Goal: Transaction & Acquisition: Purchase product/service

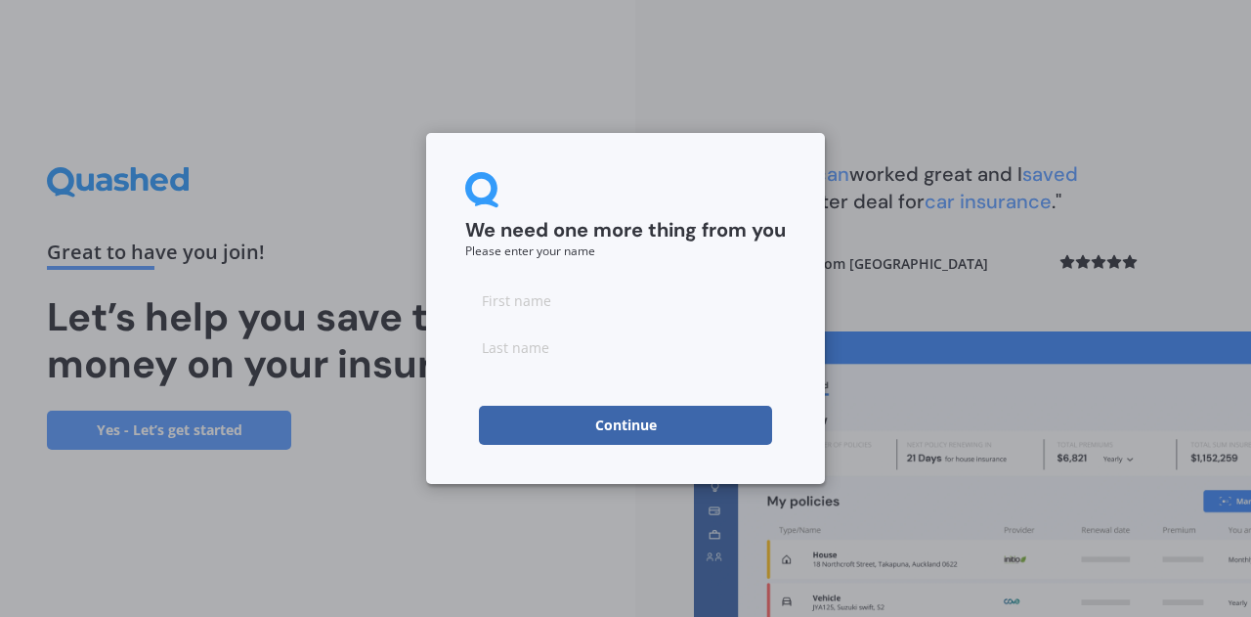
click at [552, 310] on input at bounding box center [625, 299] width 321 height 39
click at [501, 294] on input at bounding box center [625, 299] width 321 height 39
type input "[PERSON_NAME]"
type input "Pert"
click at [542, 452] on div "We need one more thing from you Please enter your name Zoe Pert Continue" at bounding box center [625, 308] width 399 height 351
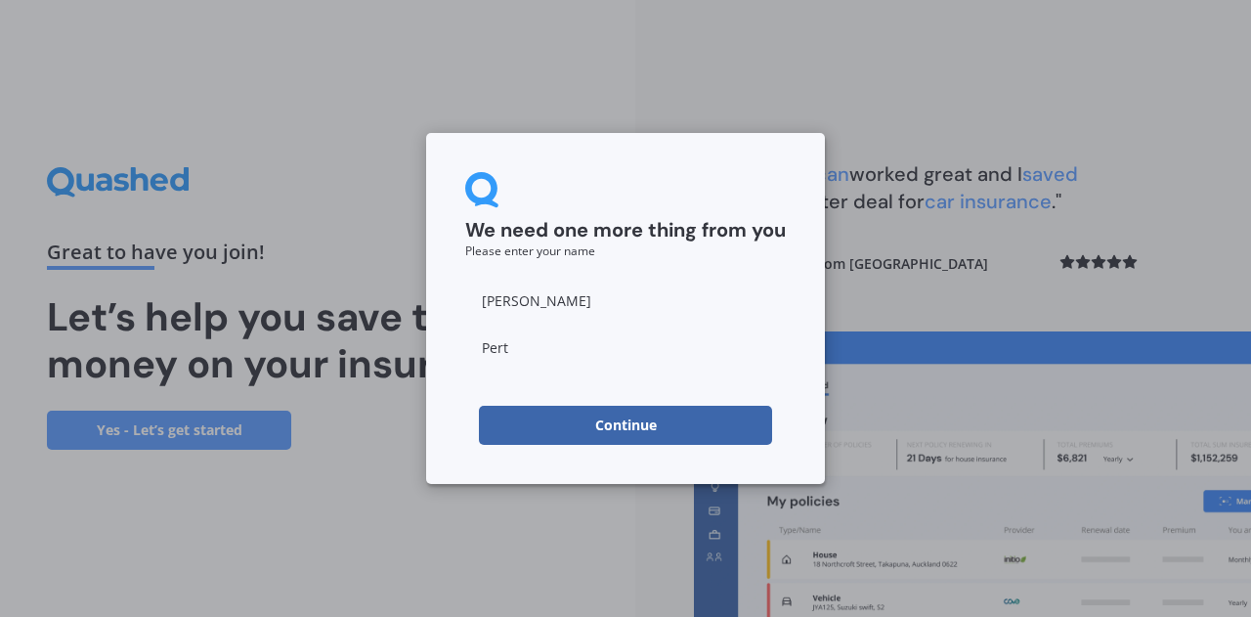
click at [540, 435] on button "Continue" at bounding box center [625, 425] width 293 height 39
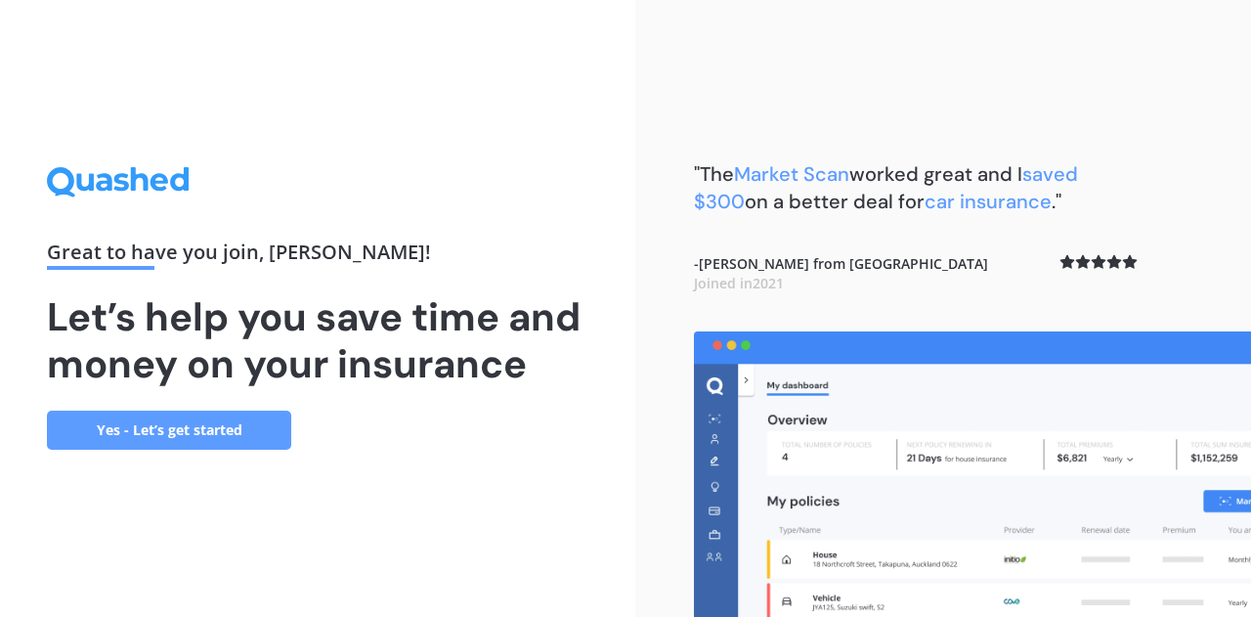
click at [157, 427] on link "Yes - Let’s get started" at bounding box center [169, 429] width 244 height 39
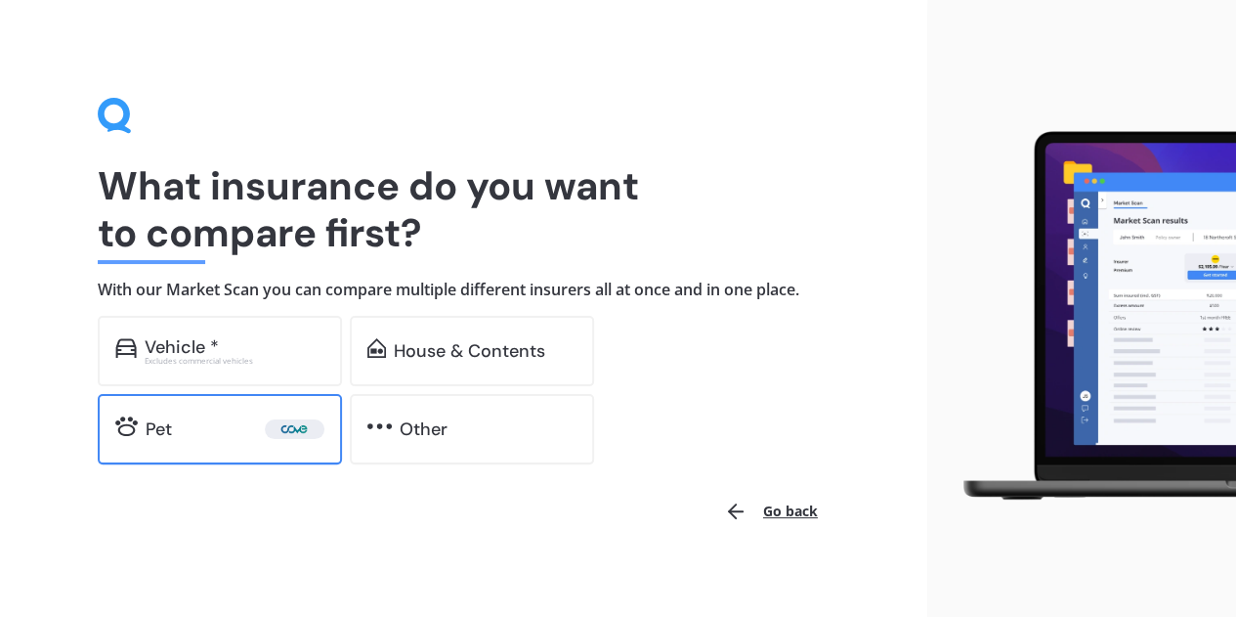
click at [226, 437] on div "Pet" at bounding box center [235, 429] width 179 height 20
click at [803, 281] on h4 "With our Market Scan you can compare multiple different insurers all at once an…" at bounding box center [464, 290] width 732 height 21
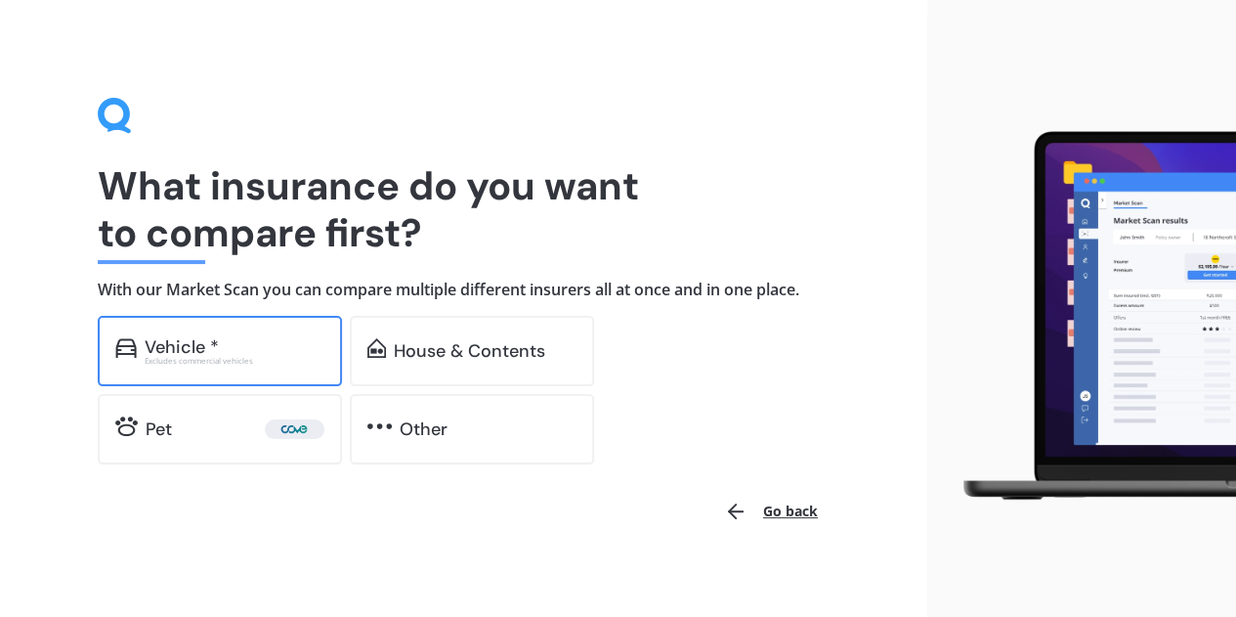
click at [211, 363] on div "Excludes commercial vehicles" at bounding box center [235, 361] width 180 height 8
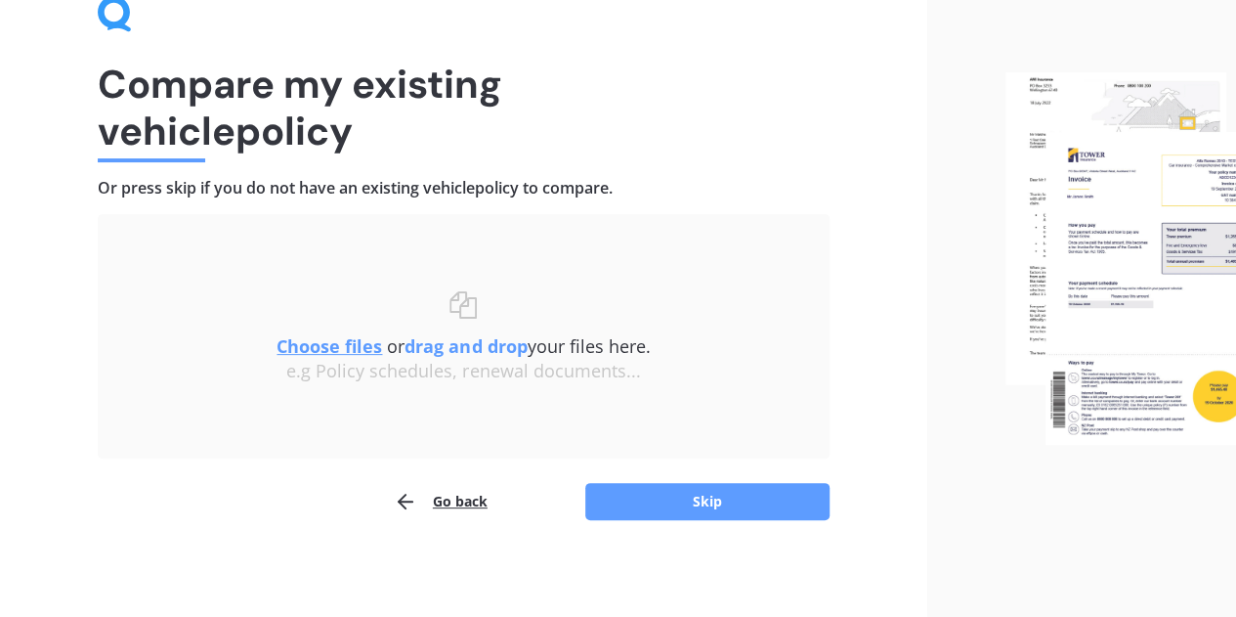
scroll to position [103, 0]
click at [691, 493] on button "Skip" at bounding box center [707, 500] width 244 height 37
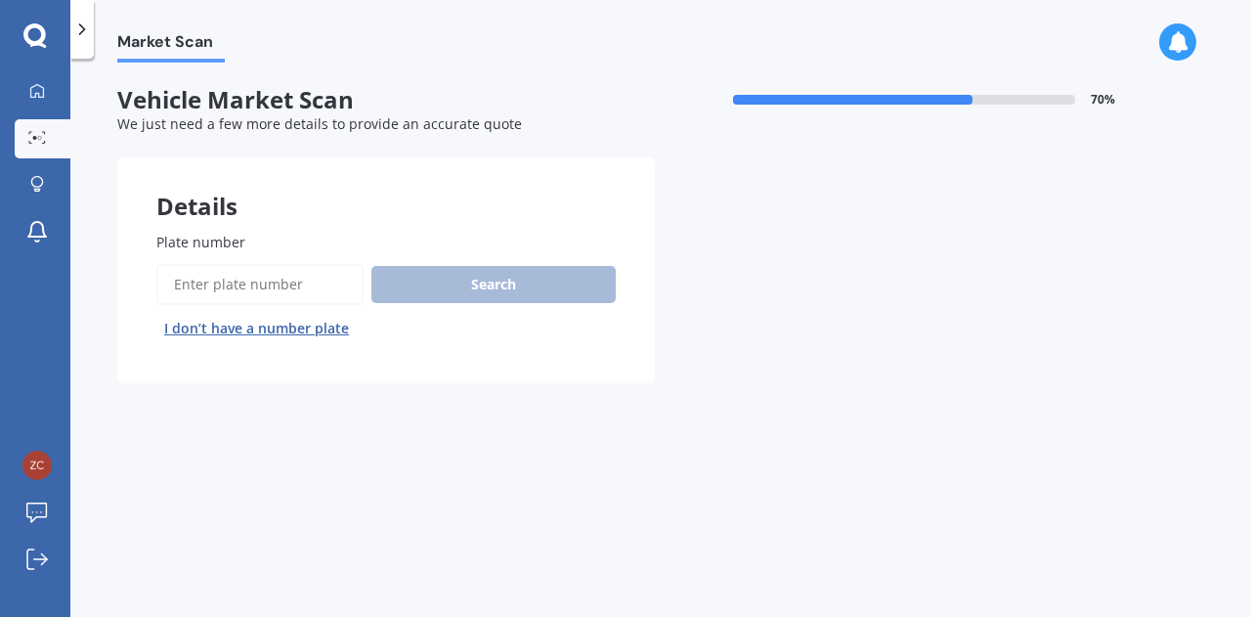
click at [223, 293] on input "Plate number" at bounding box center [259, 284] width 207 height 41
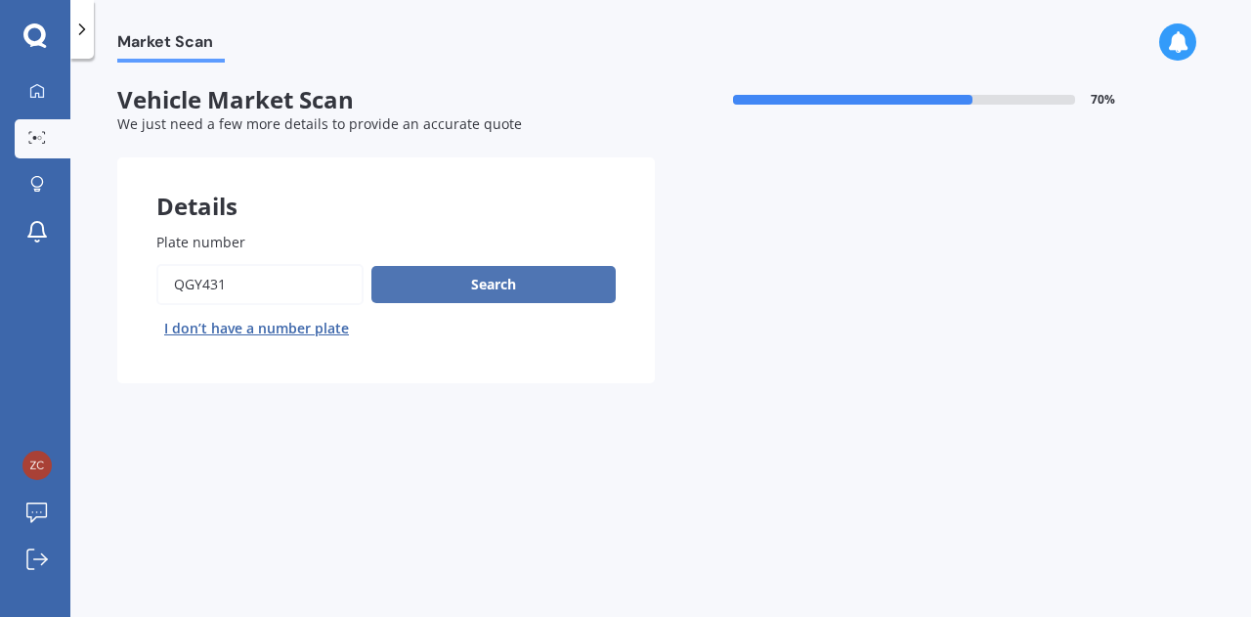
type input "QGY431"
click at [534, 283] on button "Search" at bounding box center [493, 284] width 244 height 37
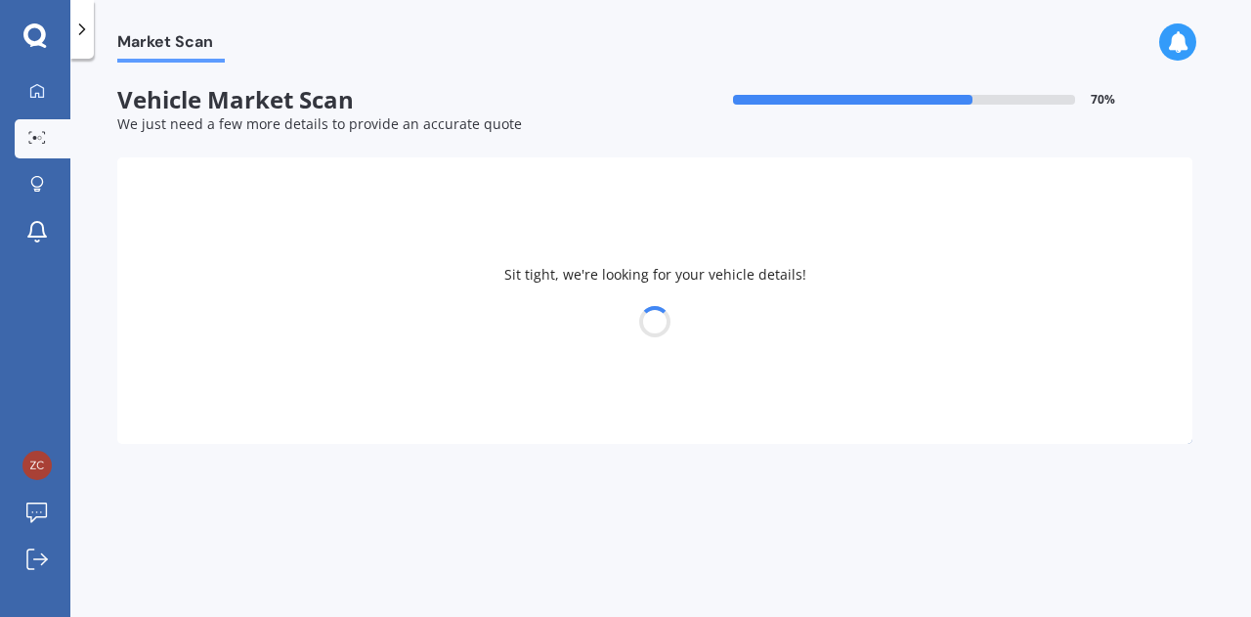
select select "TOYOTA"
select select "RAV-4"
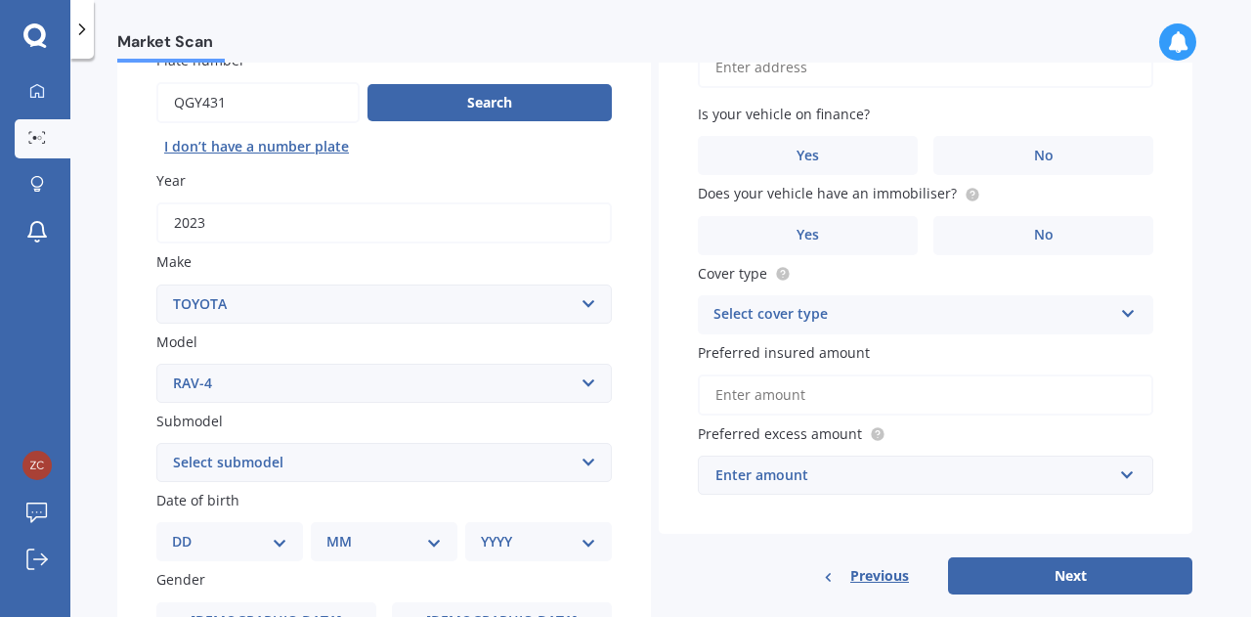
scroll to position [293, 0]
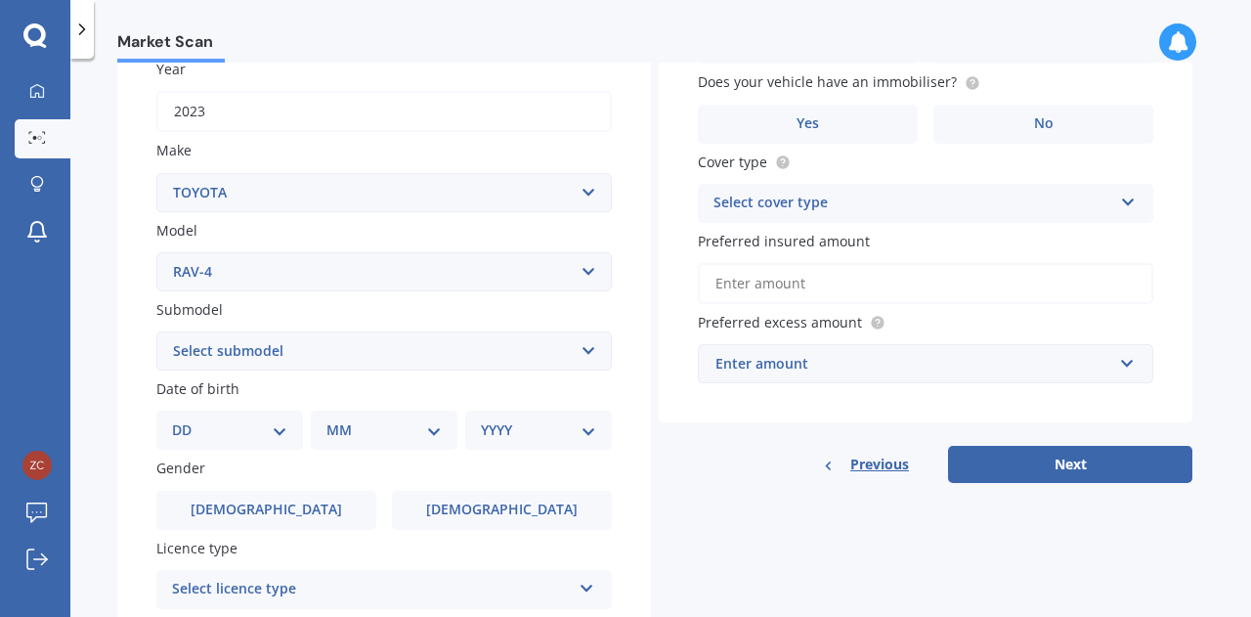
click at [839, 241] on span "Preferred insured amount" at bounding box center [784, 241] width 172 height 19
click at [839, 263] on input "Preferred insured amount" at bounding box center [925, 283] width 455 height 41
click at [850, 196] on div "Select cover type" at bounding box center [912, 203] width 399 height 23
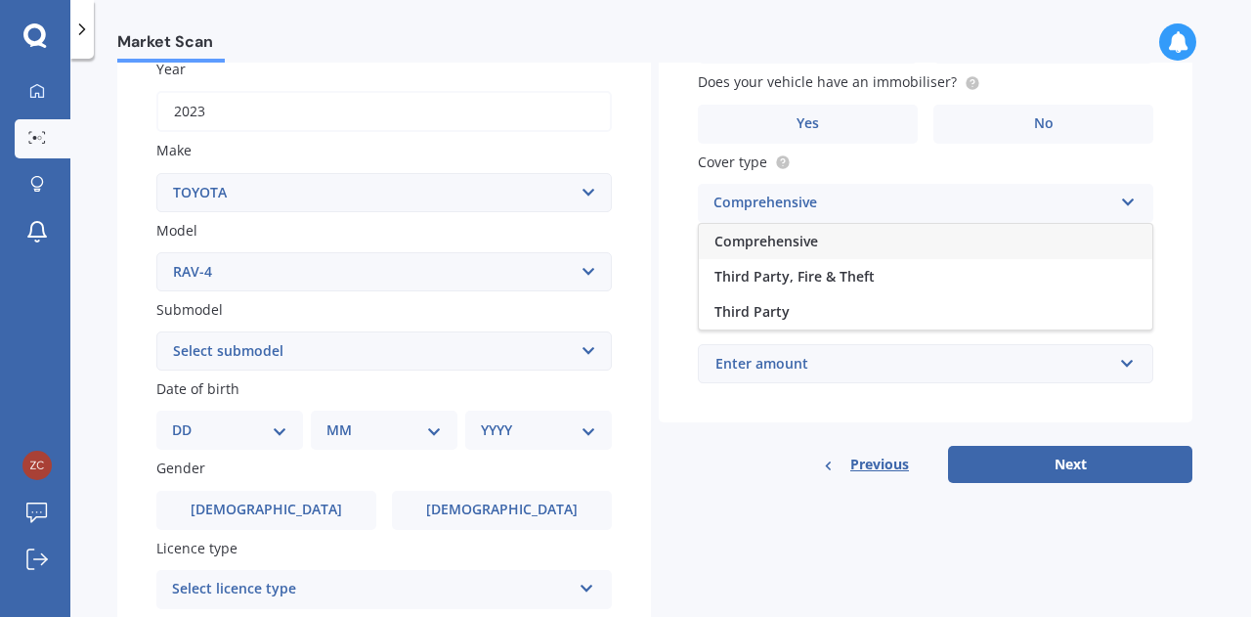
click at [838, 242] on div "Comprehensive" at bounding box center [925, 241] width 453 height 35
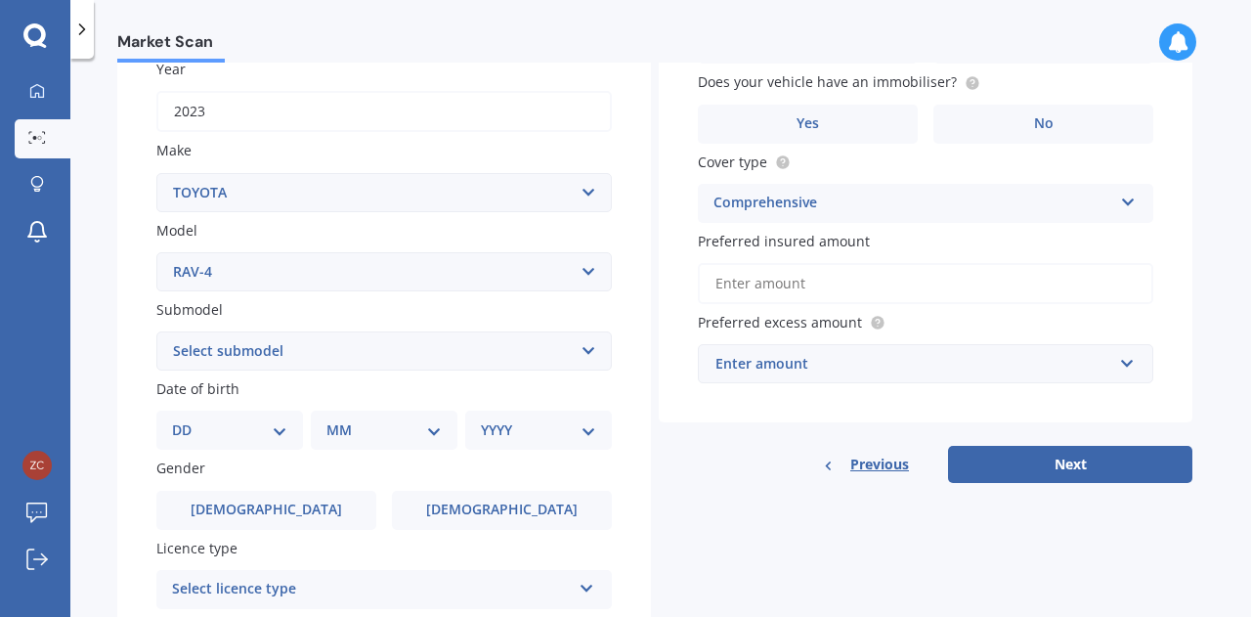
click at [775, 292] on input "Preferred insured amount" at bounding box center [925, 283] width 455 height 41
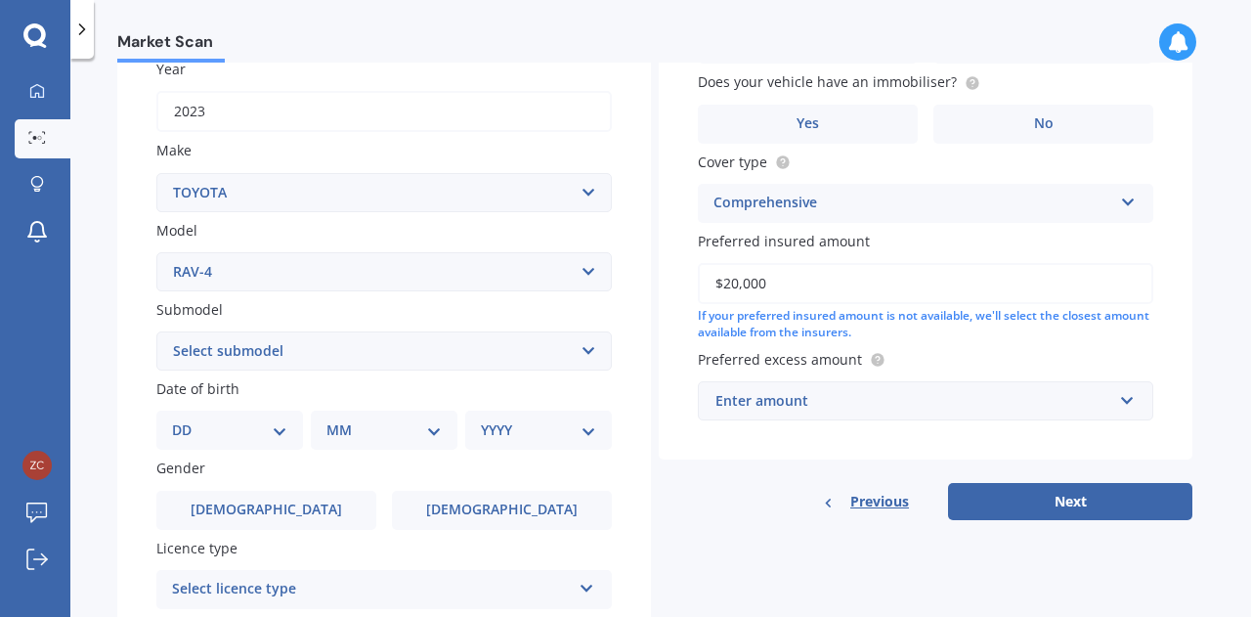
type input "$20,000"
click at [802, 440] on div "Vehicle is parked at Enter address manually Is your vehicle on finance? Yes No …" at bounding box center [926, 161] width 534 height 595
click at [803, 409] on div "Enter amount" at bounding box center [913, 401] width 397 height 22
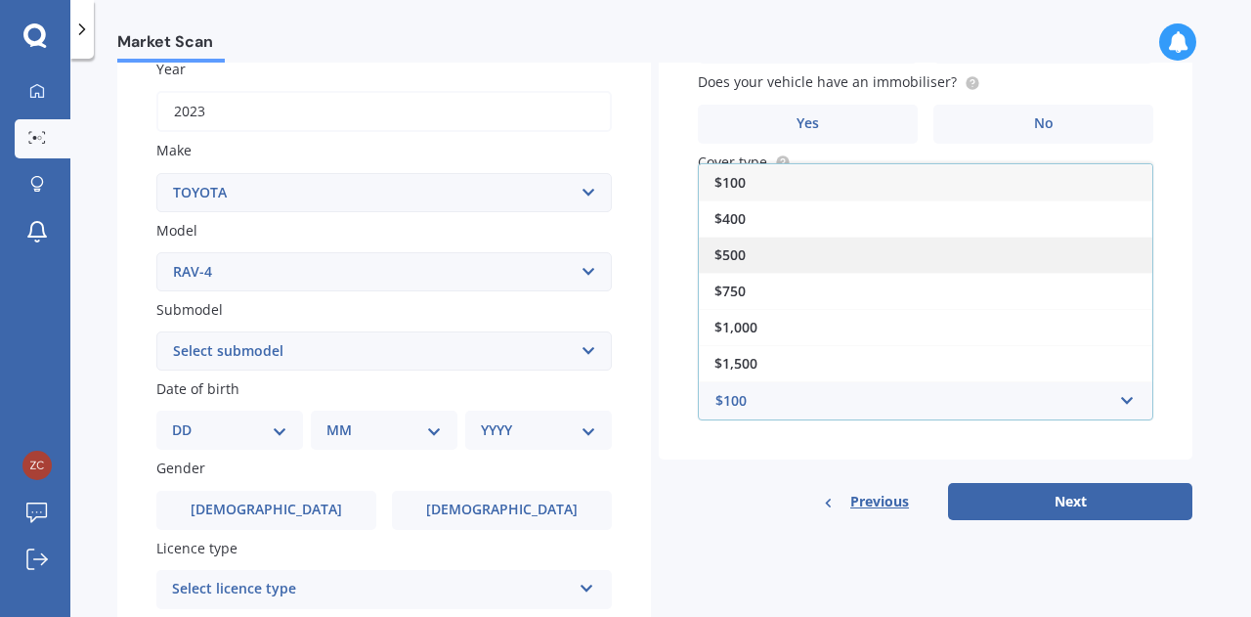
click at [808, 259] on div "$500" at bounding box center [925, 255] width 453 height 36
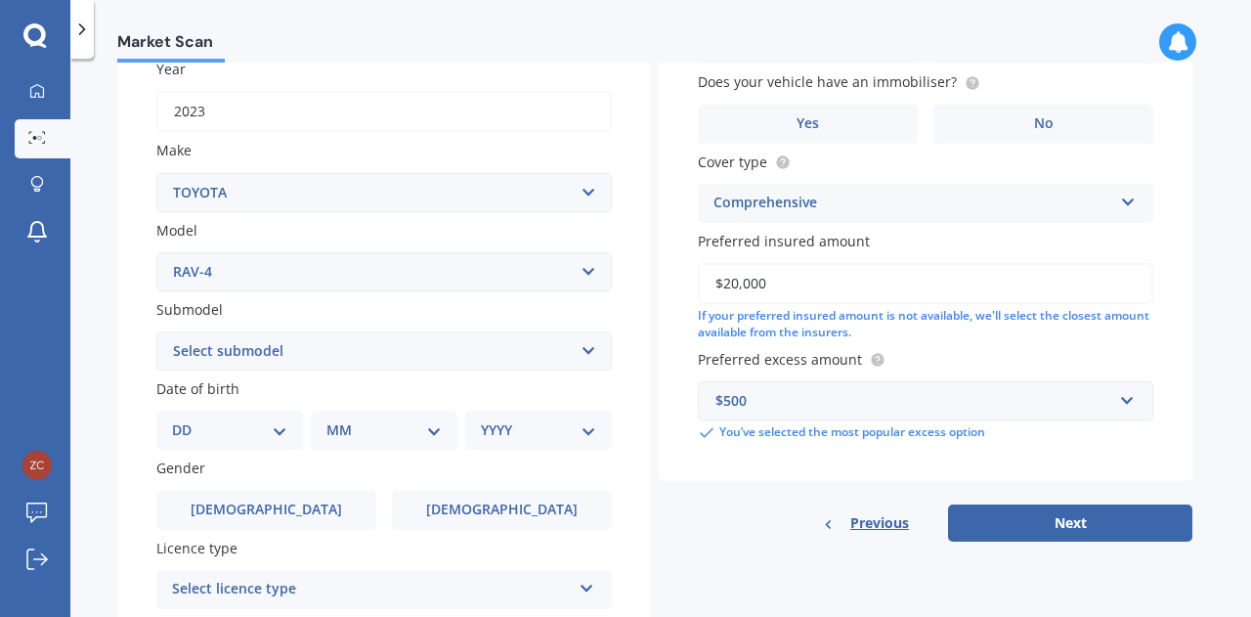
click at [881, 404] on div "$500" at bounding box center [913, 401] width 397 height 22
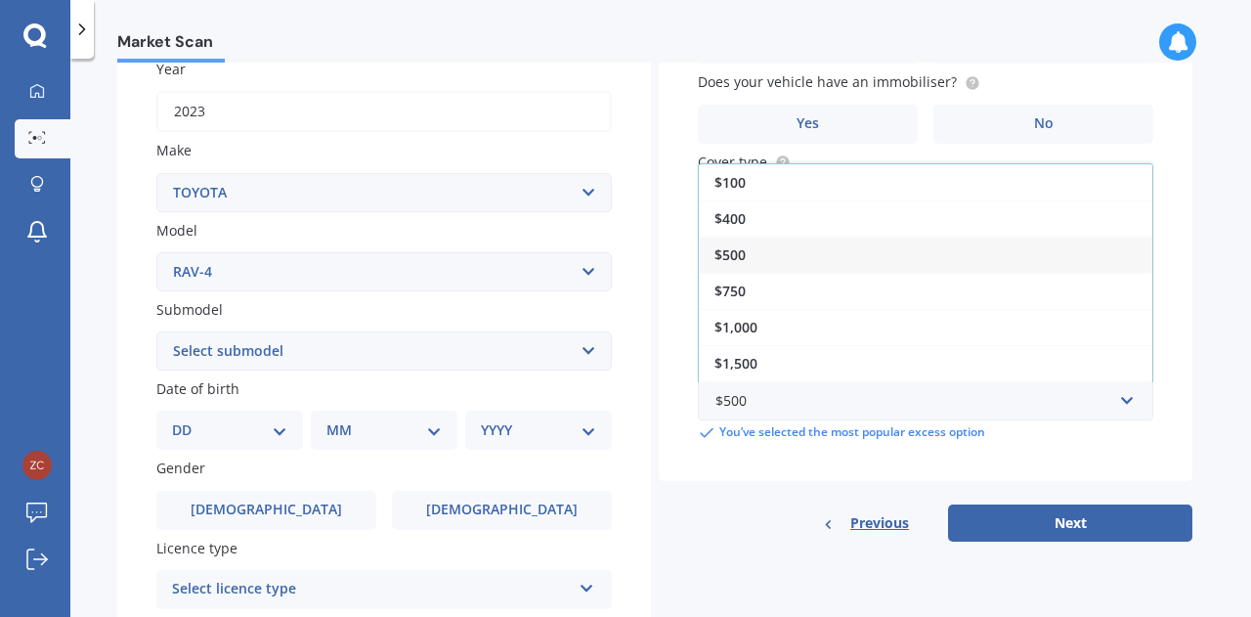
drag, startPoint x: 796, startPoint y: 318, endPoint x: 809, endPoint y: 326, distance: 16.3
click at [796, 319] on div "$1,000" at bounding box center [925, 327] width 453 height 36
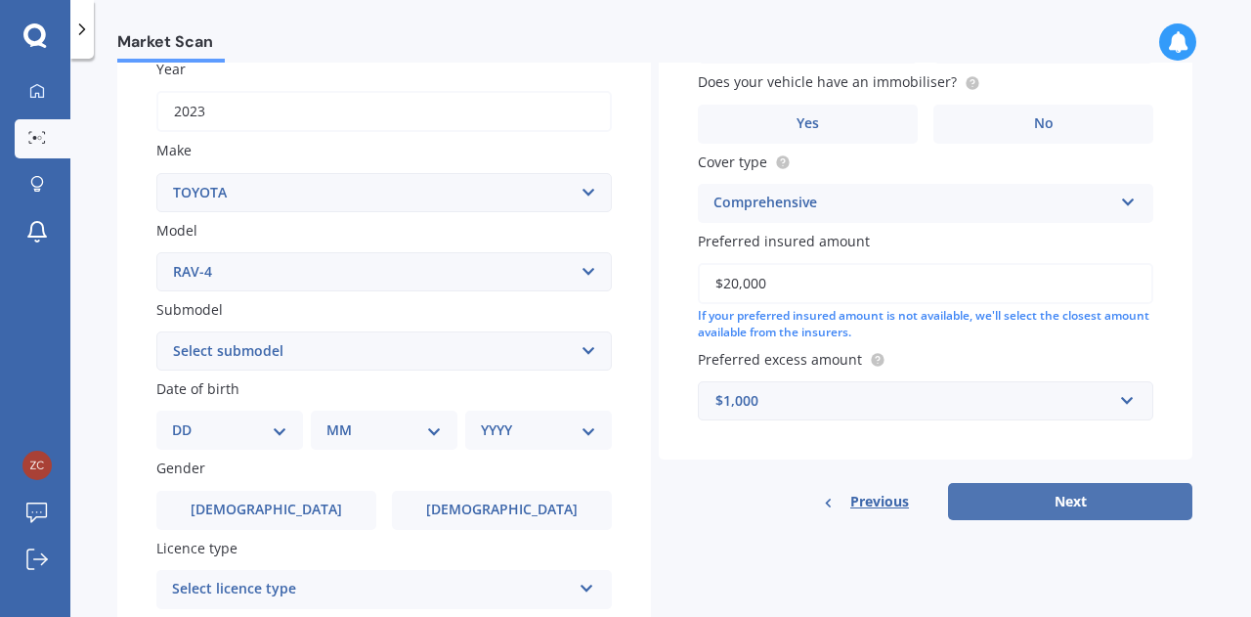
click at [1063, 497] on button "Next" at bounding box center [1070, 501] width 244 height 37
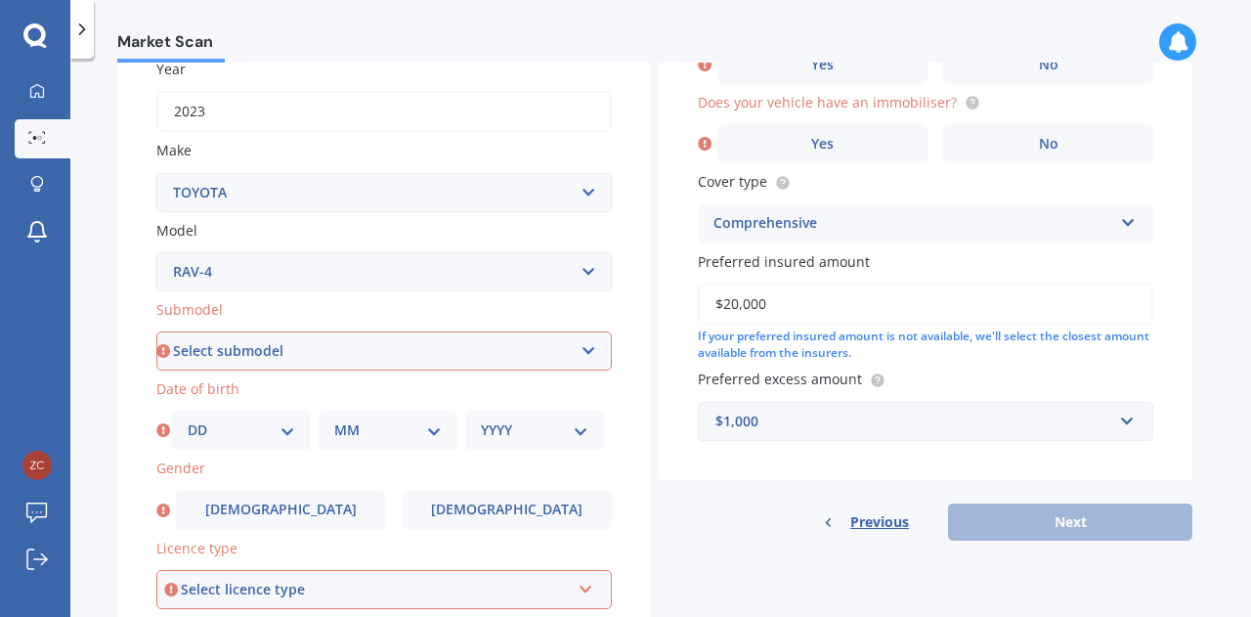
click at [229, 335] on select "Select submodel Diesel EV GX SUV 2.2/4WD/6AT Hybrid Hybrid 2WD Petrol" at bounding box center [383, 350] width 455 height 39
select select "PETROL"
click at [156, 332] on select "Select submodel Diesel EV GX SUV 2.2/4WD/6AT Hybrid Hybrid 2WD Petrol" at bounding box center [383, 350] width 455 height 39
click at [206, 433] on select "DD 01 02 03 04 05 06 07 08 09 10 11 12 13 14 15 16 17 18 19 20 21 22 23 24 25 2…" at bounding box center [242, 430] width 108 height 22
select select "17"
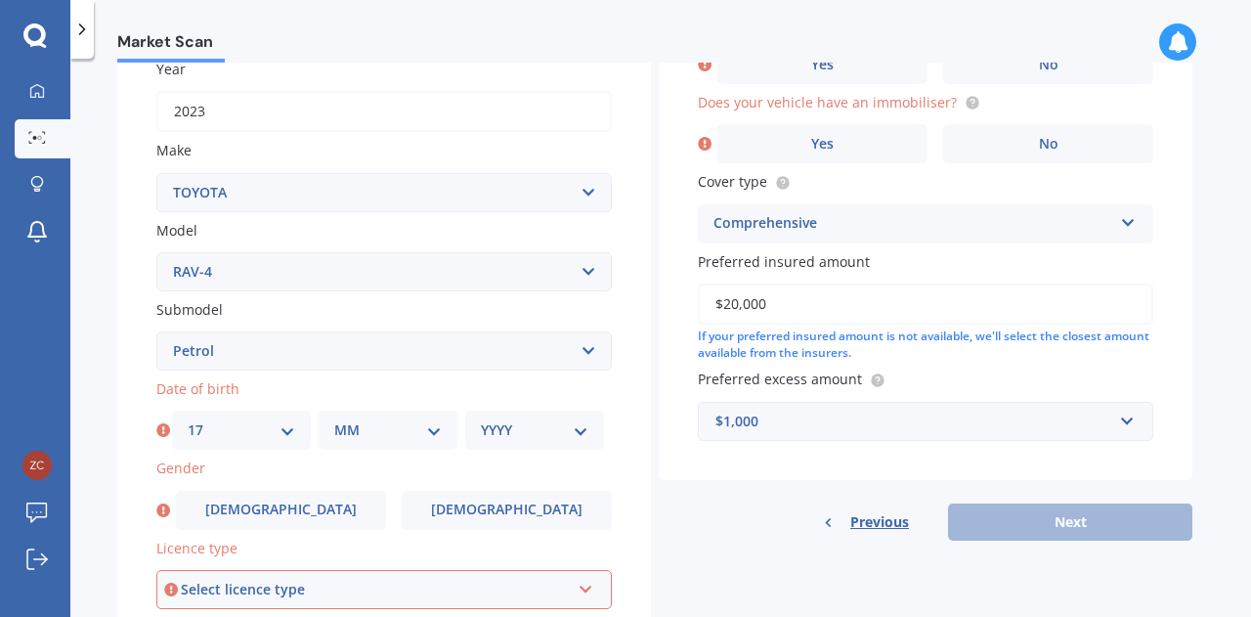
click at [188, 421] on select "DD 01 02 03 04 05 06 07 08 09 10 11 12 13 14 15 16 17 18 19 20 21 22 23 24 25 2…" at bounding box center [242, 430] width 108 height 22
click at [386, 421] on select "MM 01 02 03 04 05 06 07 08 09 10 11 12" at bounding box center [388, 430] width 108 height 22
select select "03"
click at [334, 421] on select "MM 01 02 03 04 05 06 07 08 09 10 11 12" at bounding box center [388, 430] width 108 height 22
click at [524, 421] on select "YYYY 2025 2024 2023 2022 2021 2020 2019 2018 2017 2016 2015 2014 2013 2012 2011…" at bounding box center [535, 430] width 108 height 22
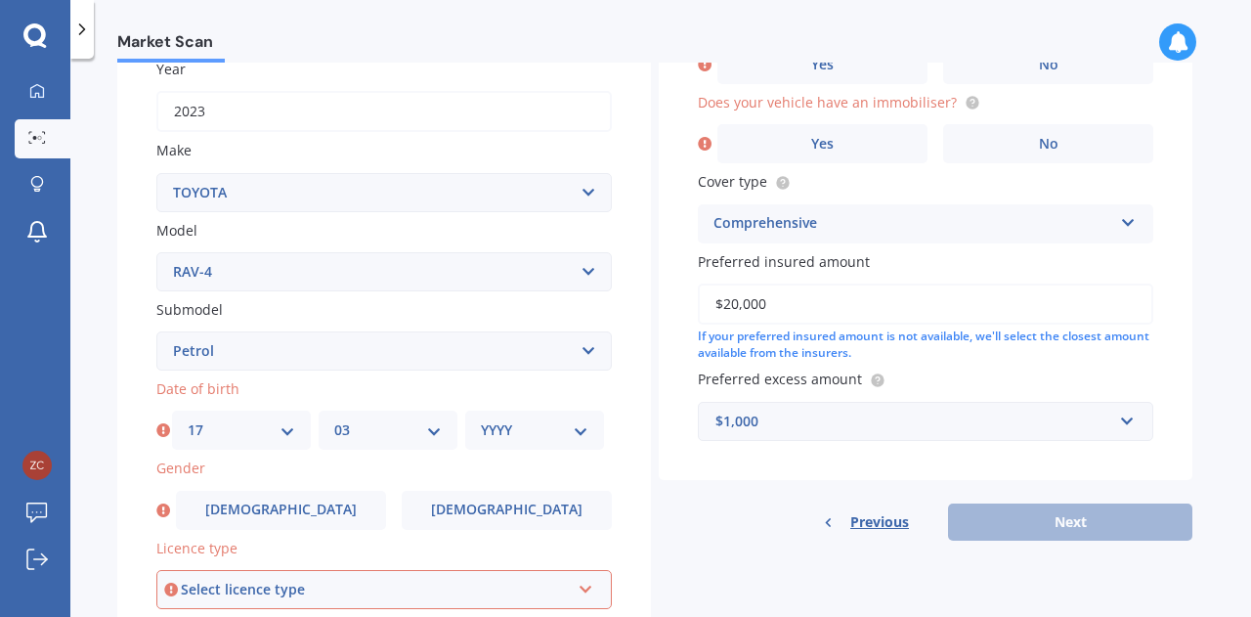
select select "1992"
click at [481, 421] on select "YYYY 2025 2024 2023 2022 2021 2020 2019 2018 2017 2016 2015 2014 2013 2012 2011…" at bounding box center [535, 430] width 108 height 22
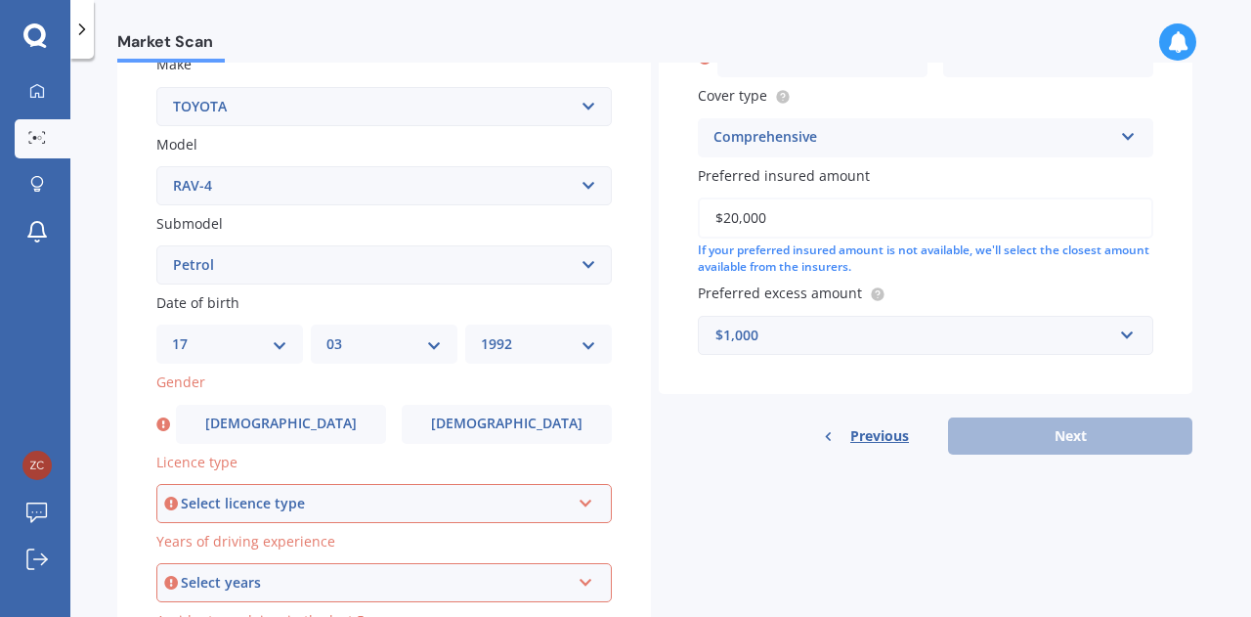
scroll to position [489, 0]
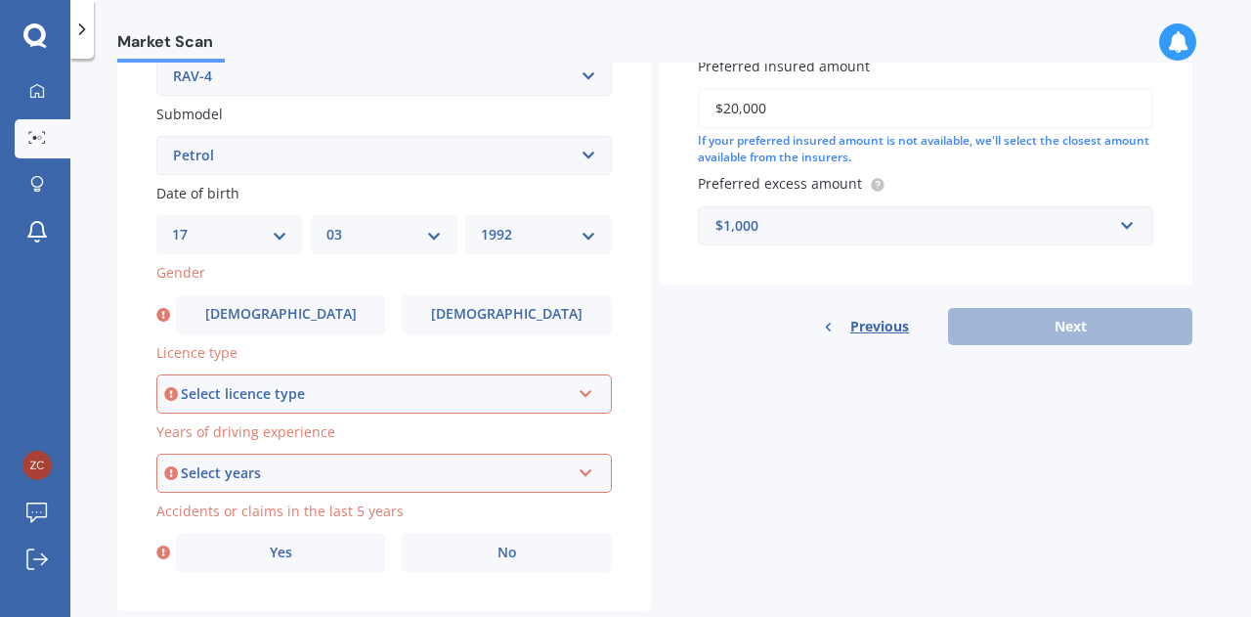
click at [291, 392] on div "Select licence type" at bounding box center [375, 394] width 389 height 22
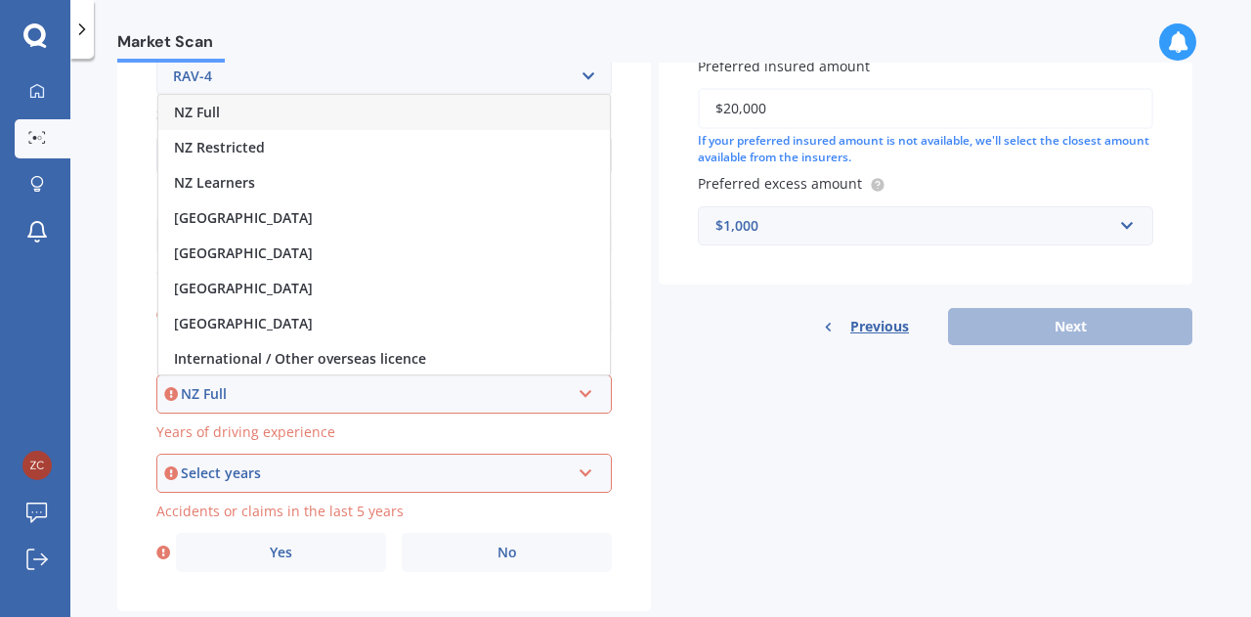
click at [209, 115] on span "NZ Full" at bounding box center [197, 112] width 46 height 19
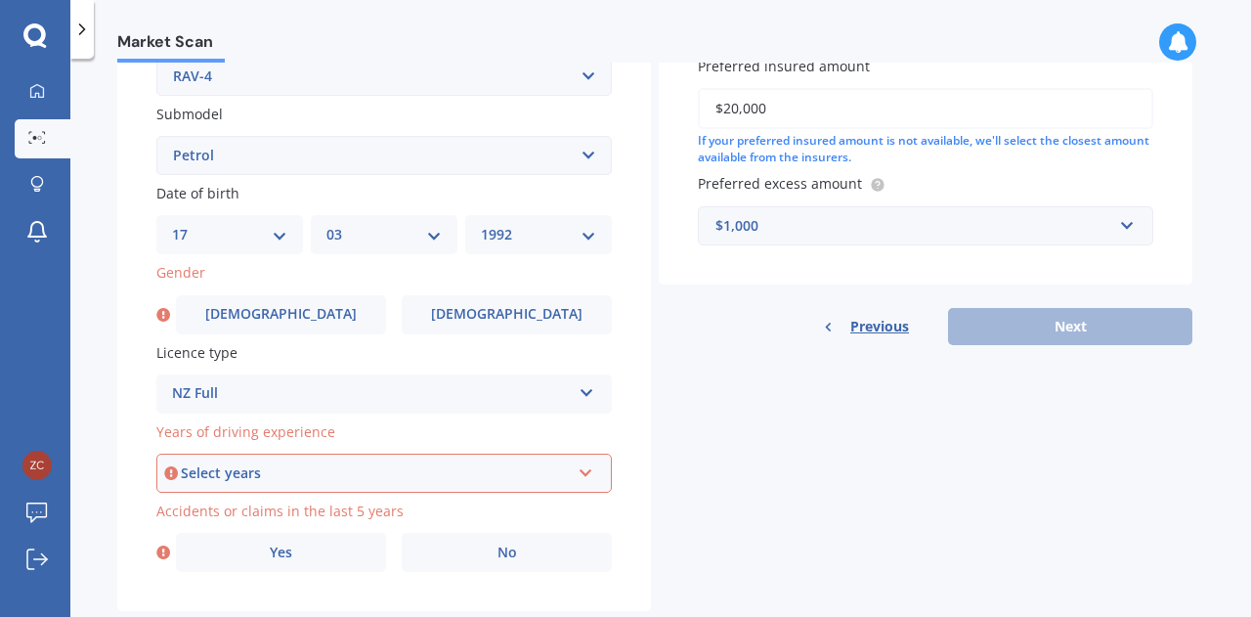
click at [250, 466] on div "Select years" at bounding box center [375, 473] width 389 height 22
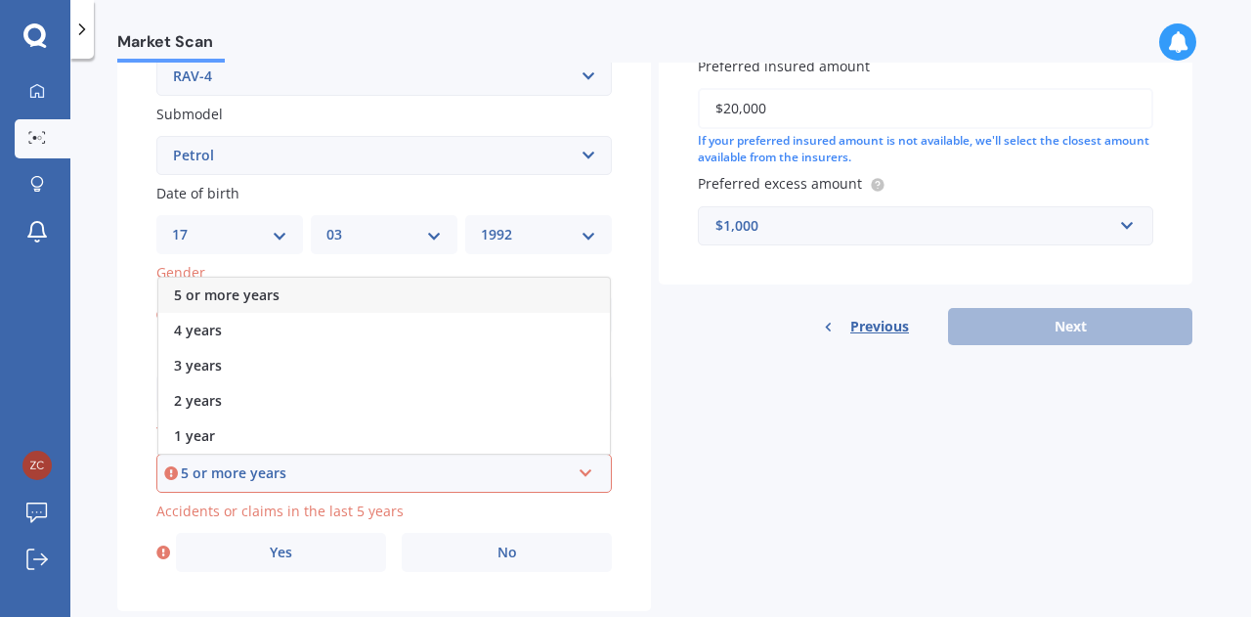
click at [225, 304] on span "5 or more years" at bounding box center [227, 294] width 106 height 19
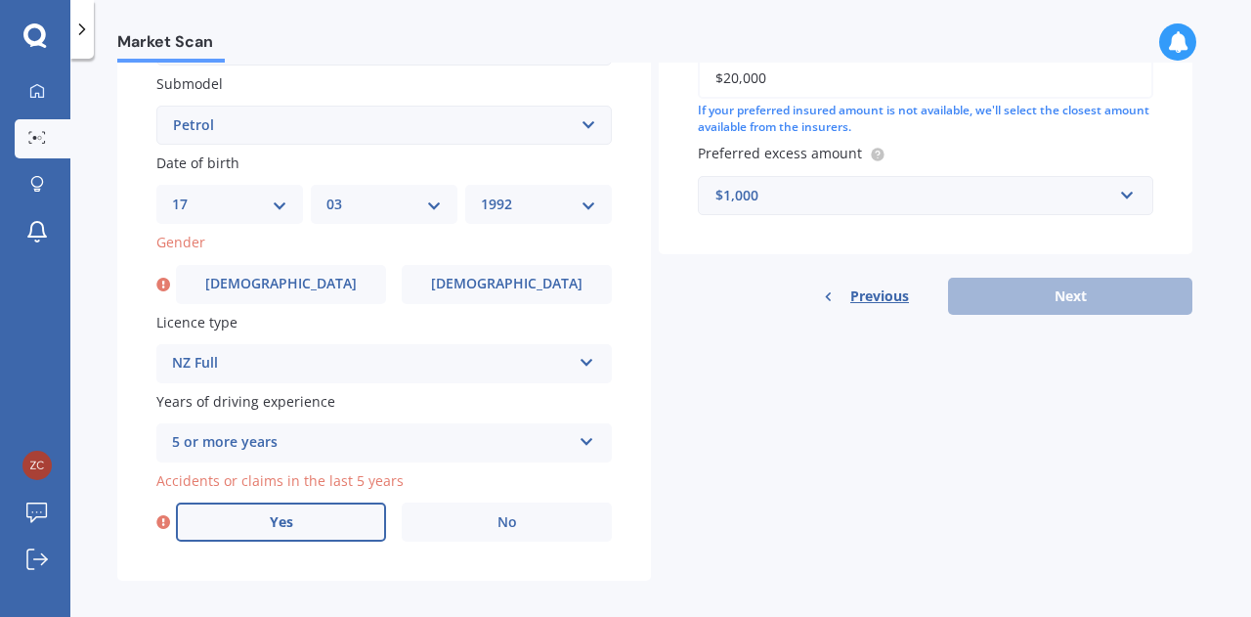
scroll to position [537, 0]
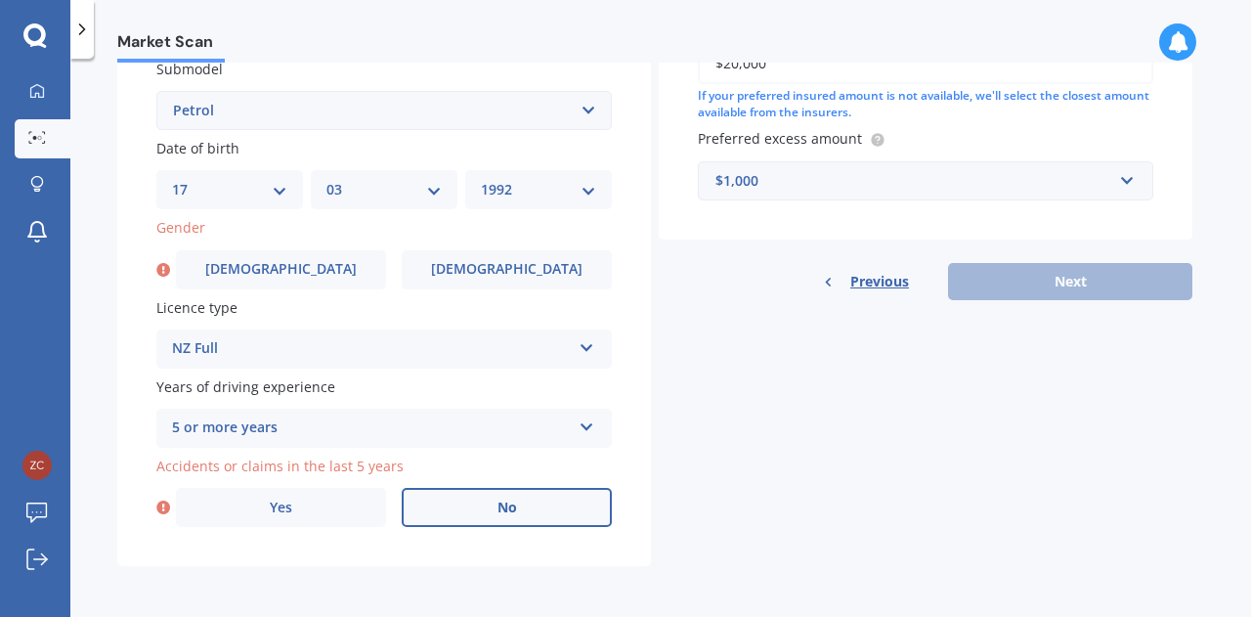
click at [444, 503] on label "No" at bounding box center [507, 507] width 210 height 39
click at [0, 0] on input "No" at bounding box center [0, 0] width 0 height 0
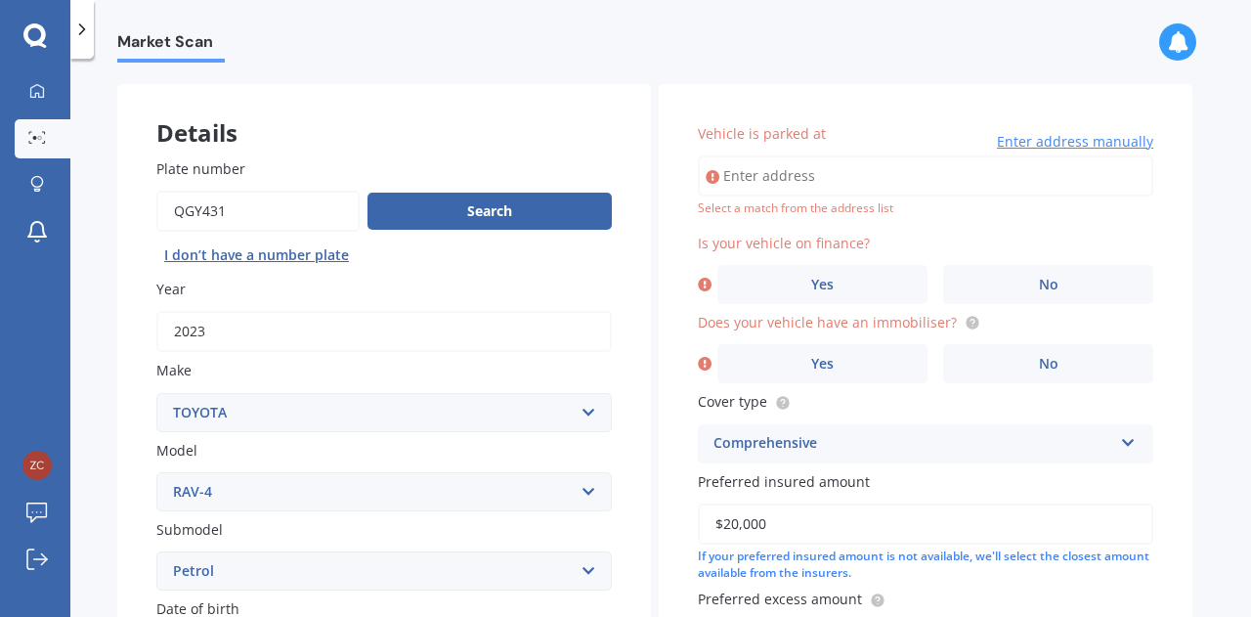
scroll to position [0, 0]
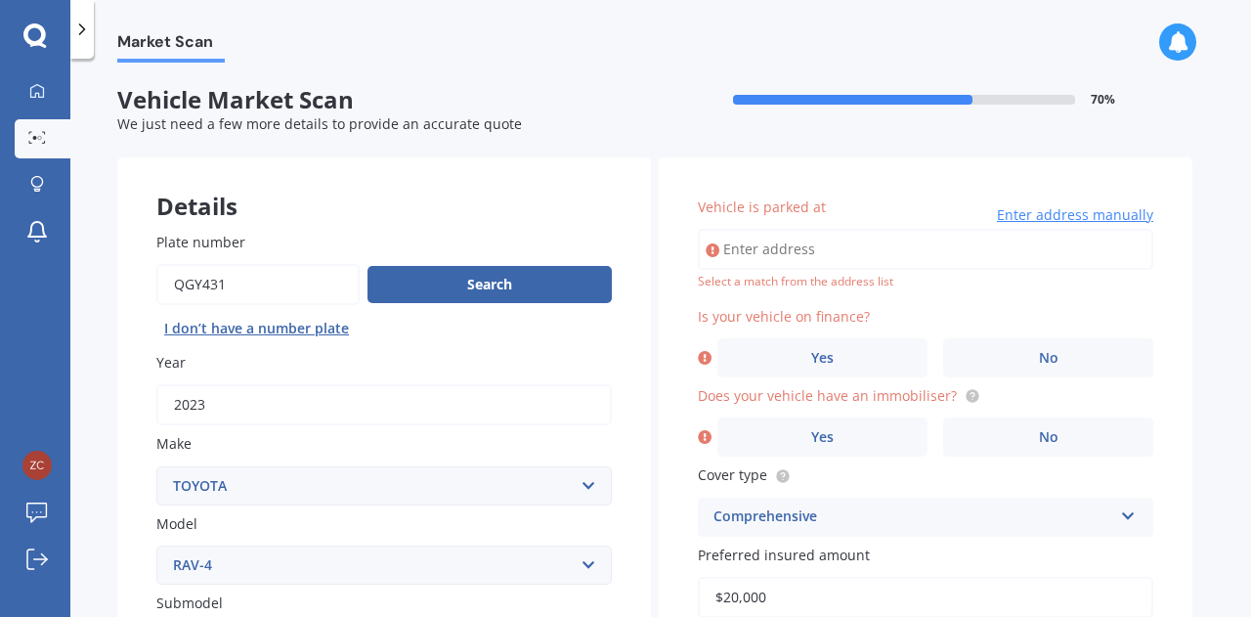
click at [845, 271] on div "Enter address manually Select a match from the address list" at bounding box center [925, 260] width 455 height 62
click at [835, 251] on input "Vehicle is parked at" at bounding box center [925, 249] width 455 height 41
type input "7/20 Moor Avenue, Te Atatū Peninsula, Auckland 0610"
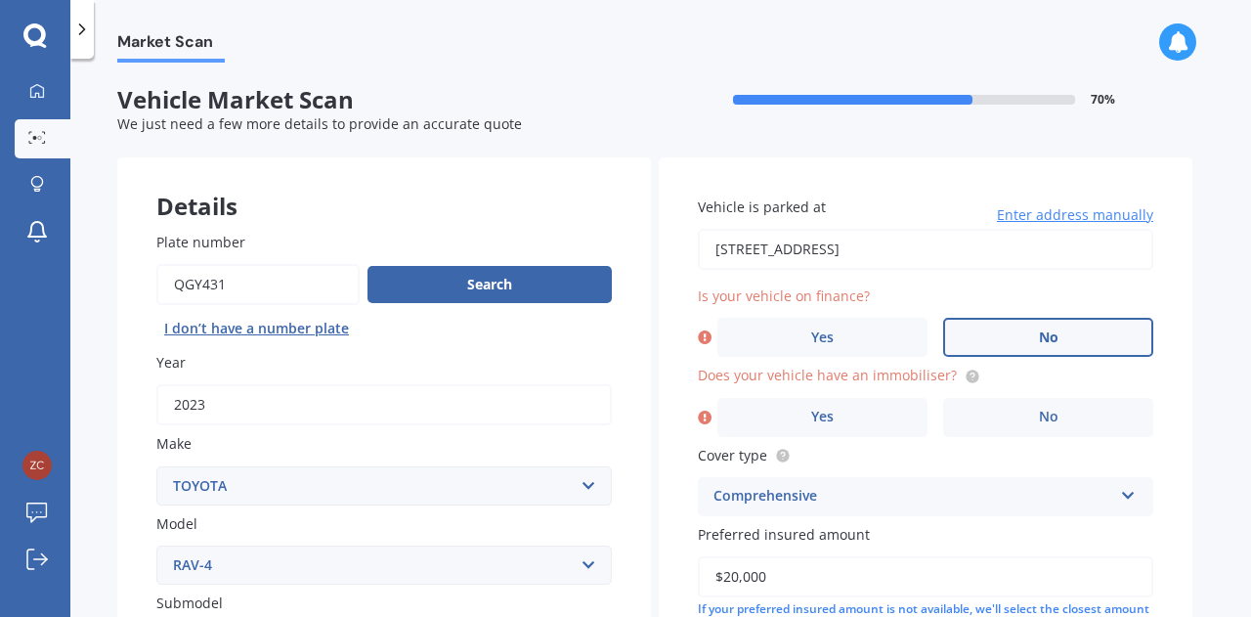
click at [997, 335] on label "No" at bounding box center [1048, 337] width 210 height 39
click at [0, 0] on input "No" at bounding box center [0, 0] width 0 height 0
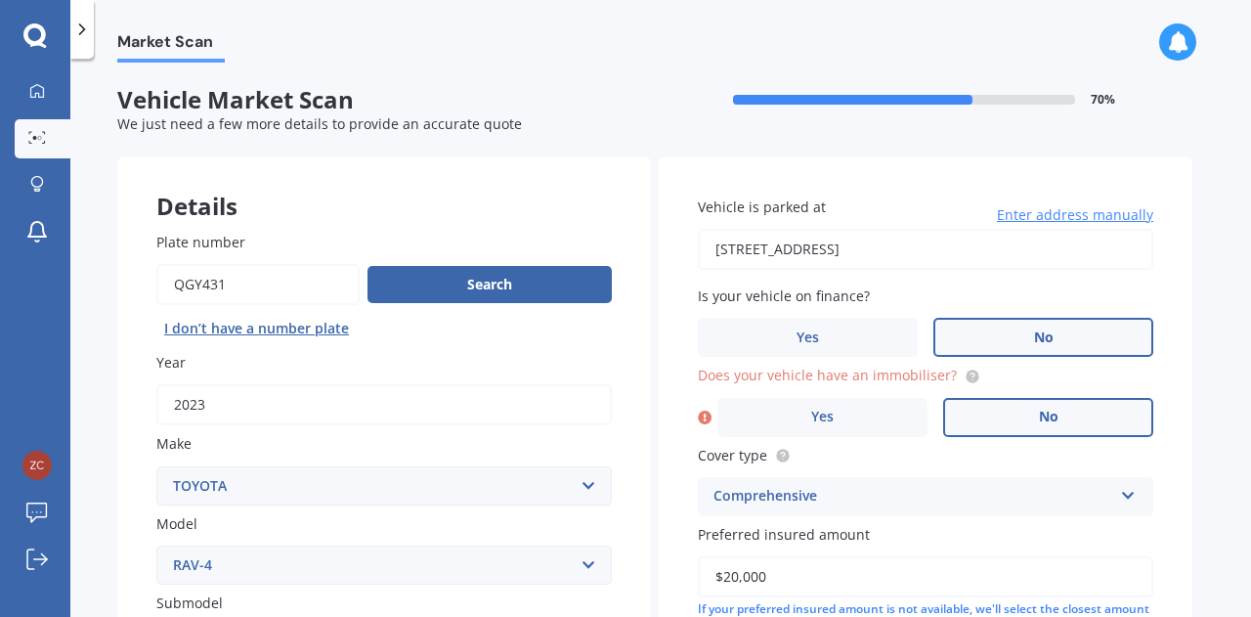
click at [1011, 399] on label "No" at bounding box center [1048, 417] width 210 height 39
click at [0, 0] on input "No" at bounding box center [0, 0] width 0 height 0
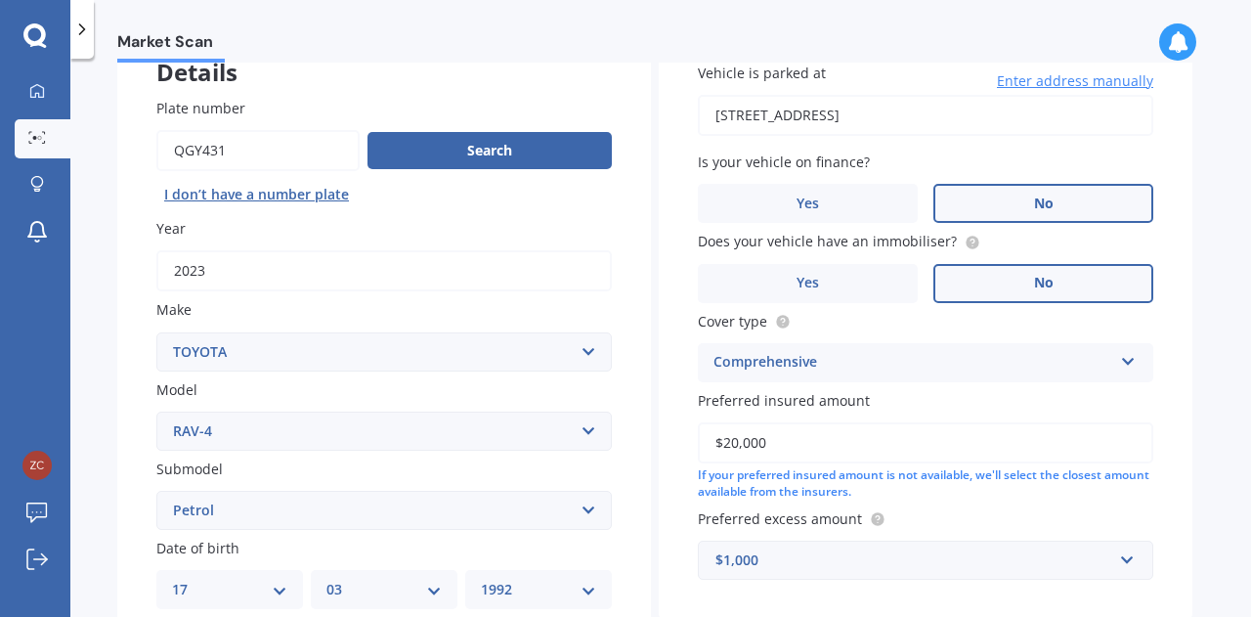
scroll to position [195, 0]
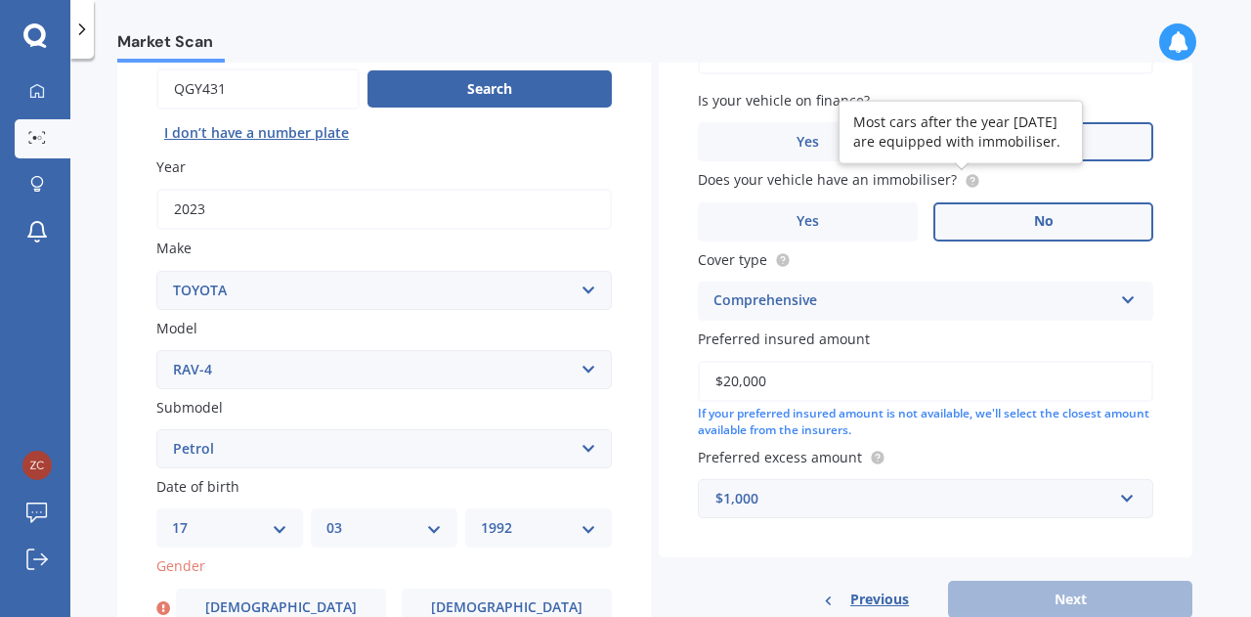
click at [968, 181] on circle at bounding box center [972, 180] width 13 height 13
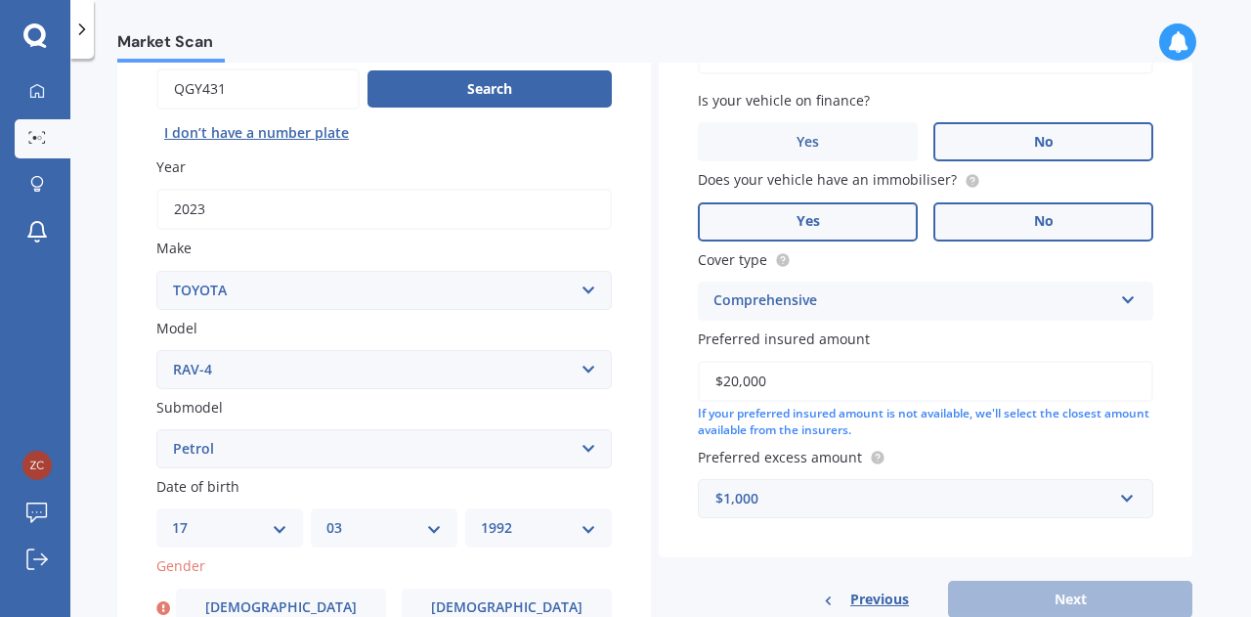
click at [887, 215] on label "Yes" at bounding box center [808, 221] width 220 height 39
click at [0, 0] on input "Yes" at bounding box center [0, 0] width 0 height 0
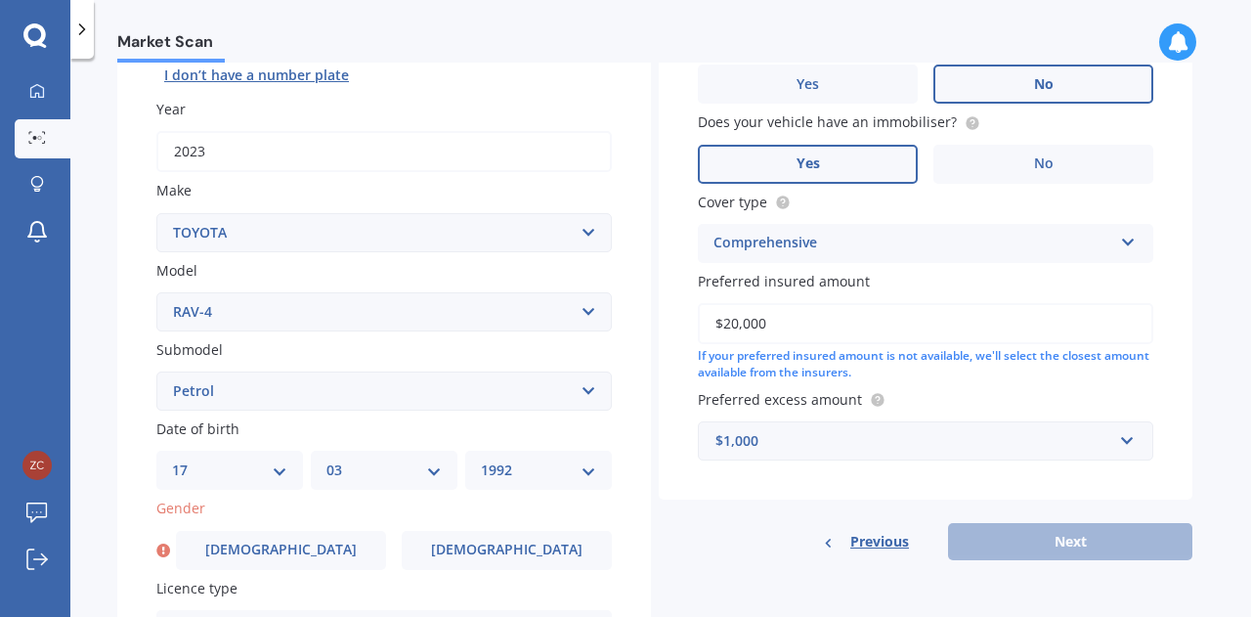
scroll to position [293, 0]
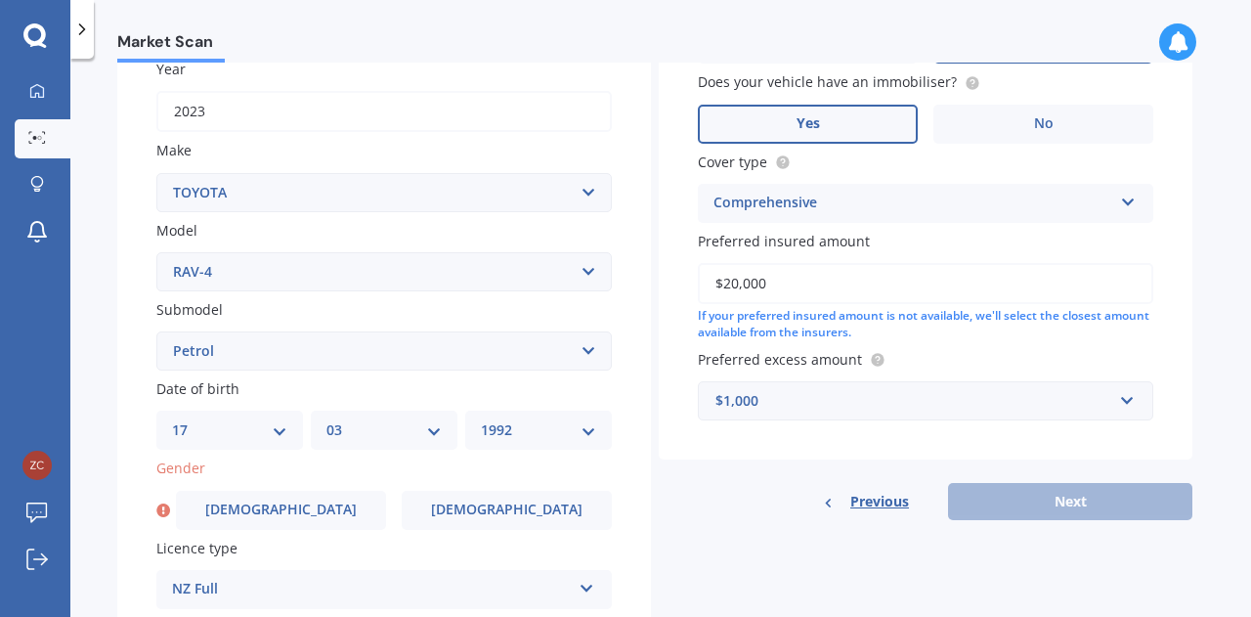
click at [1063, 503] on div "Previous Next" at bounding box center [926, 501] width 534 height 37
click at [1059, 486] on div "Previous Next" at bounding box center [926, 501] width 534 height 37
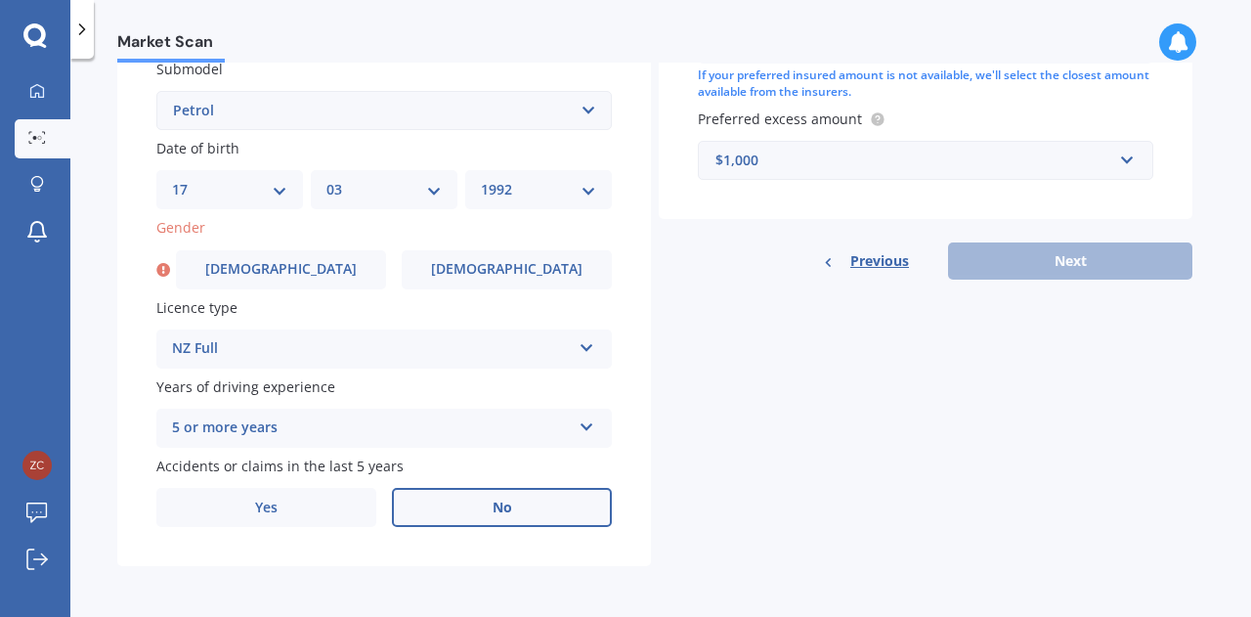
scroll to position [537, 0]
click at [836, 433] on div "Details Plate number Search I don’t have a number plate Year 2023 Make Select m…" at bounding box center [654, 95] width 1075 height 943
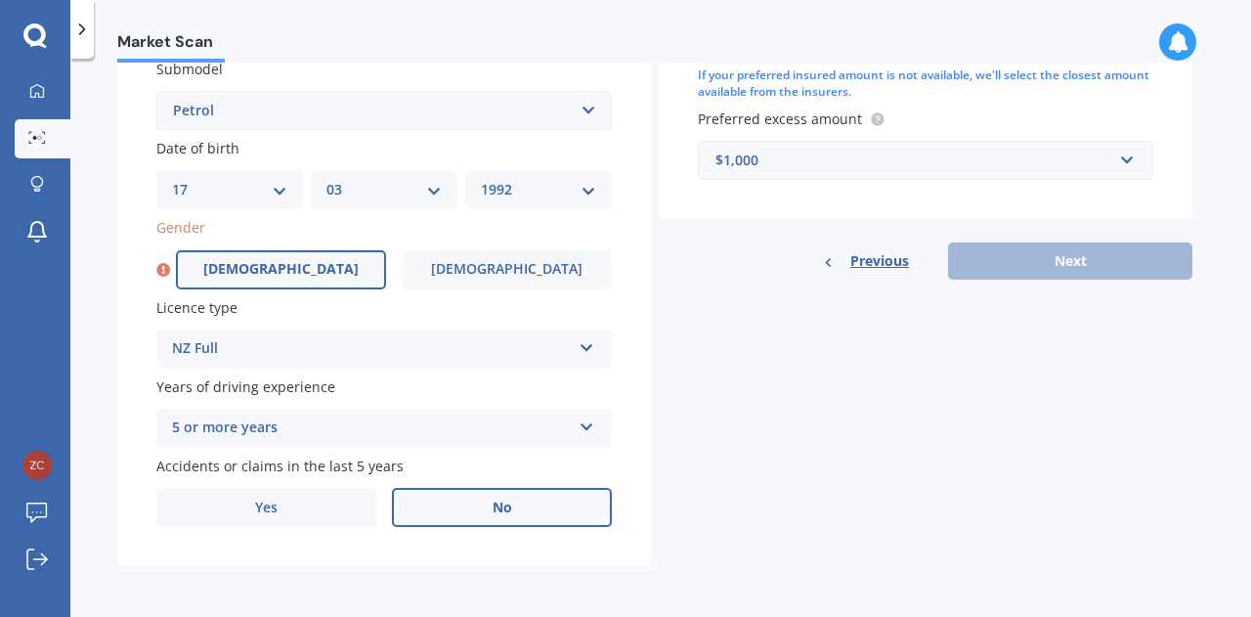
click at [216, 262] on label "Male" at bounding box center [281, 269] width 210 height 39
click at [0, 0] on input "Male" at bounding box center [0, 0] width 0 height 0
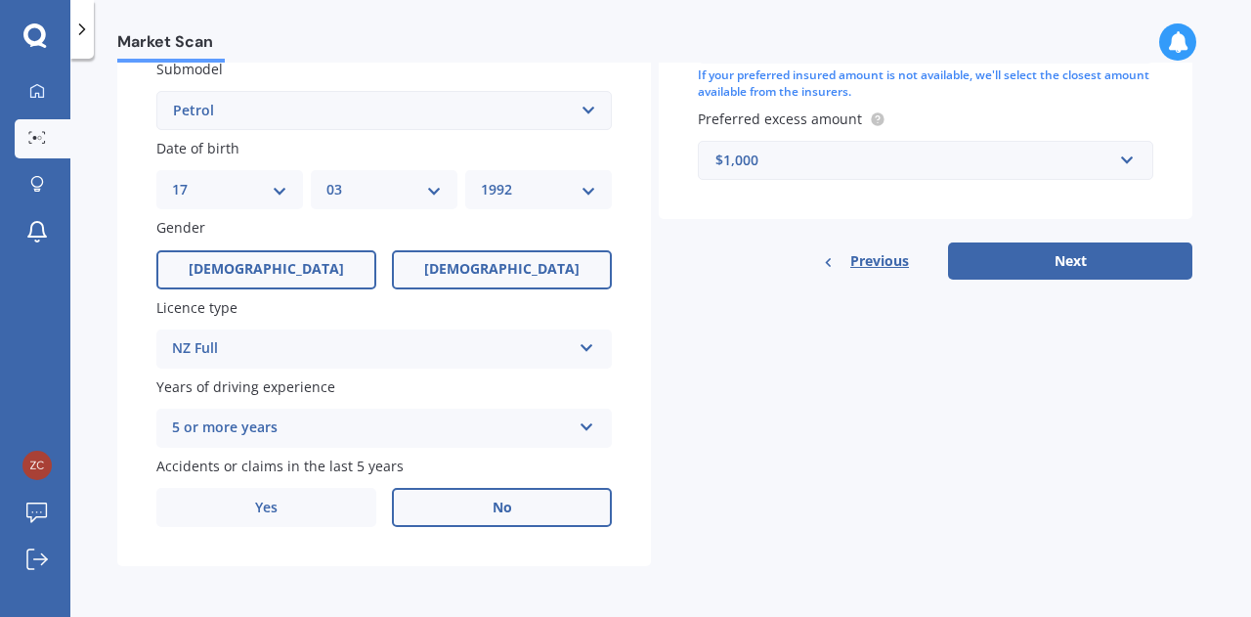
click at [396, 267] on label "Female" at bounding box center [502, 269] width 220 height 39
click at [0, 0] on input "Female" at bounding box center [0, 0] width 0 height 0
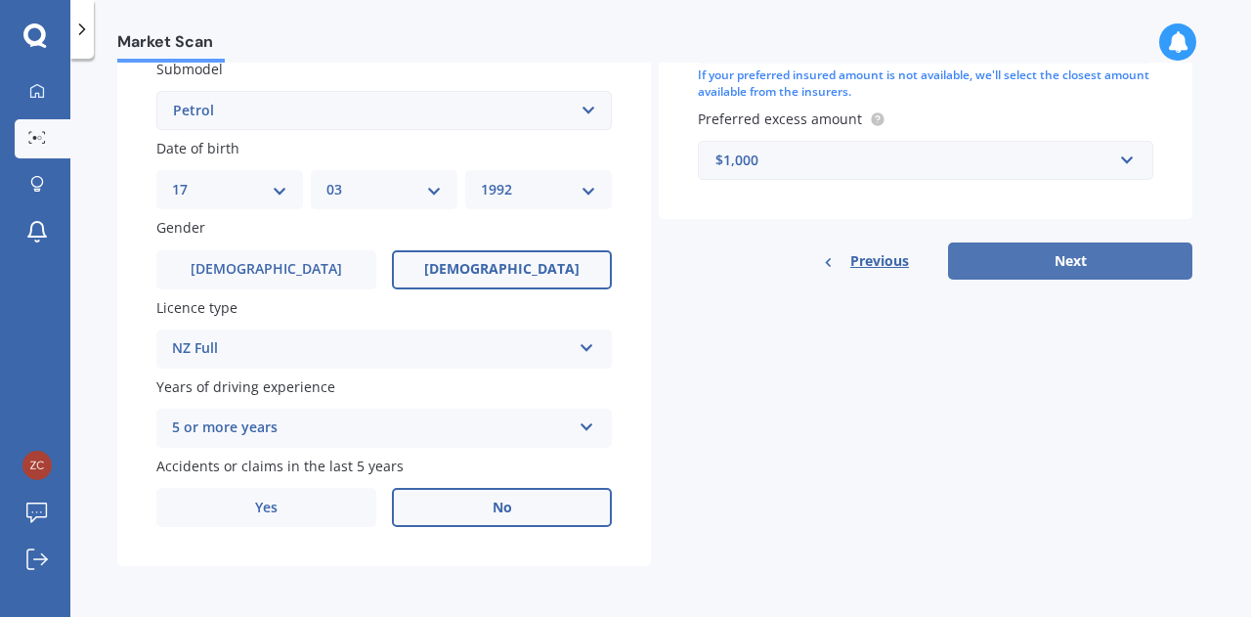
click at [1077, 259] on button "Next" at bounding box center [1070, 260] width 244 height 37
select select "17"
select select "03"
select select "1992"
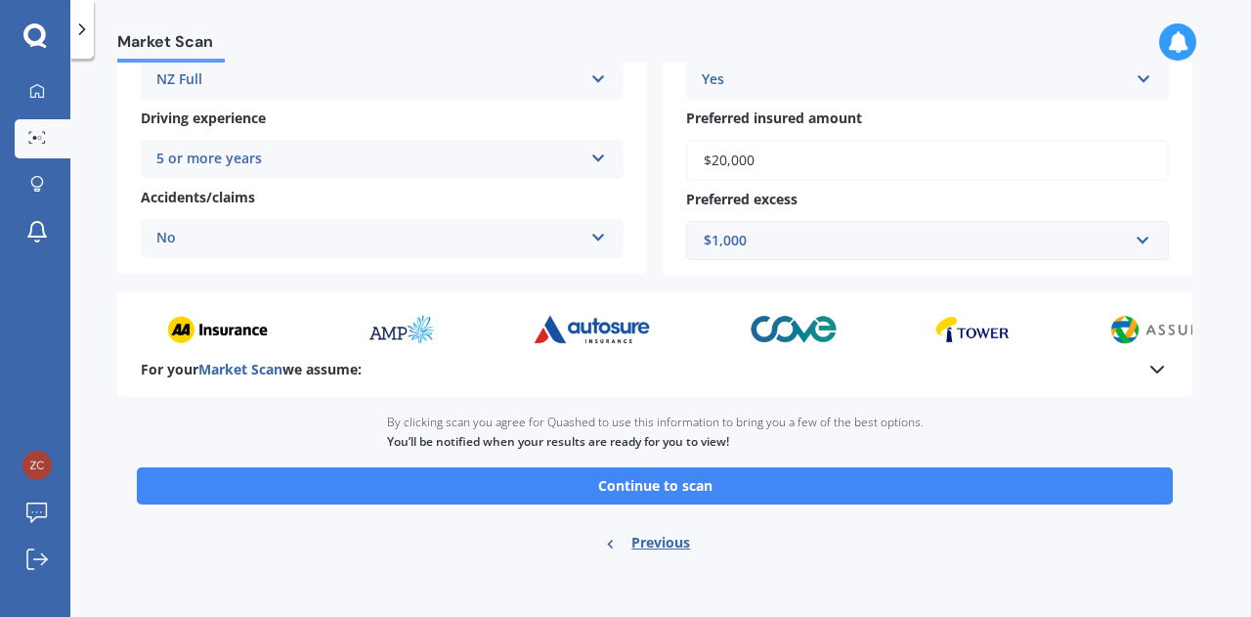
scroll to position [391, 0]
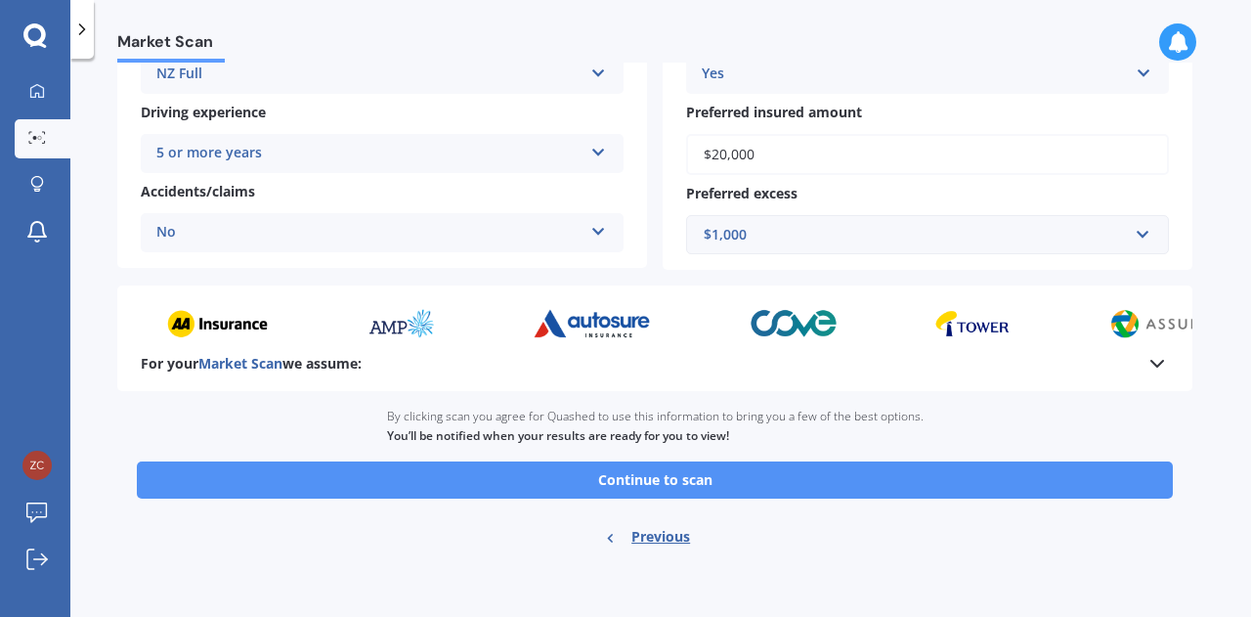
click at [667, 488] on button "Continue to scan" at bounding box center [655, 479] width 1036 height 37
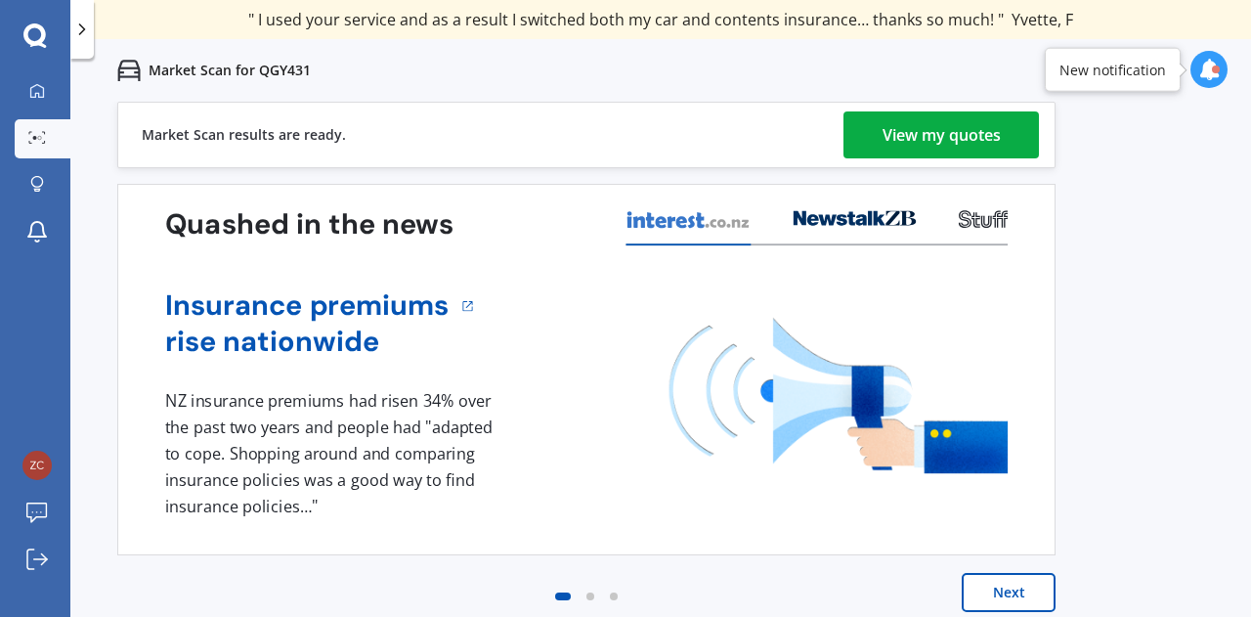
click at [909, 146] on div "View my quotes" at bounding box center [941, 134] width 118 height 47
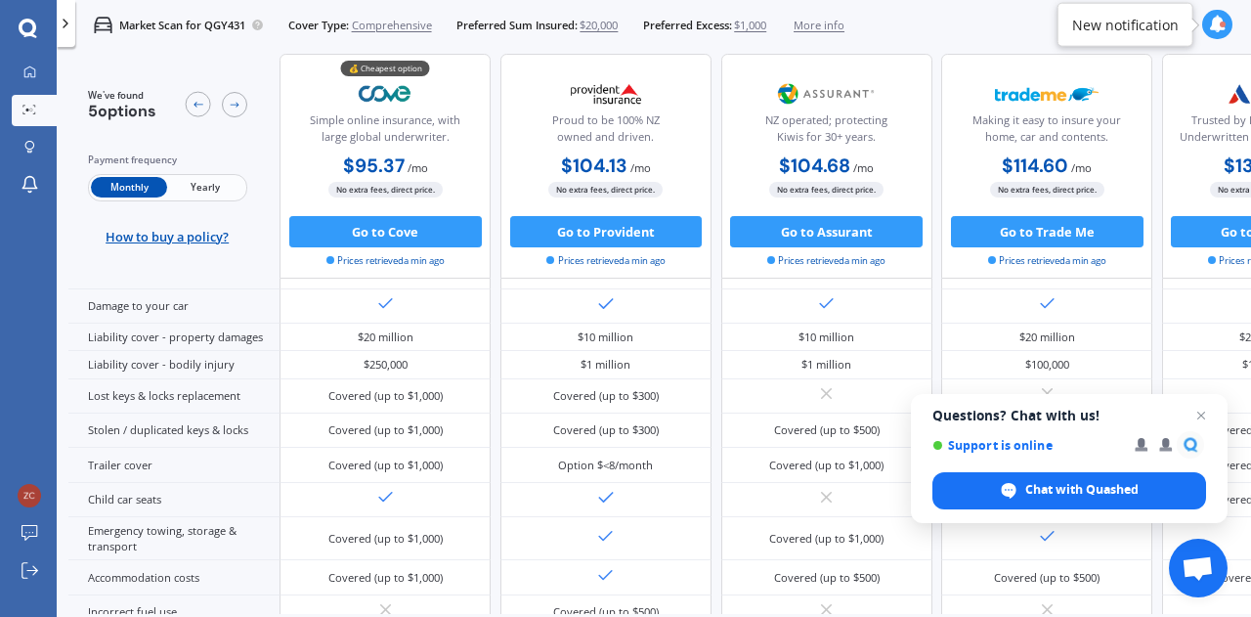
scroll to position [283, 0]
click at [40, 147] on div at bounding box center [29, 149] width 23 height 16
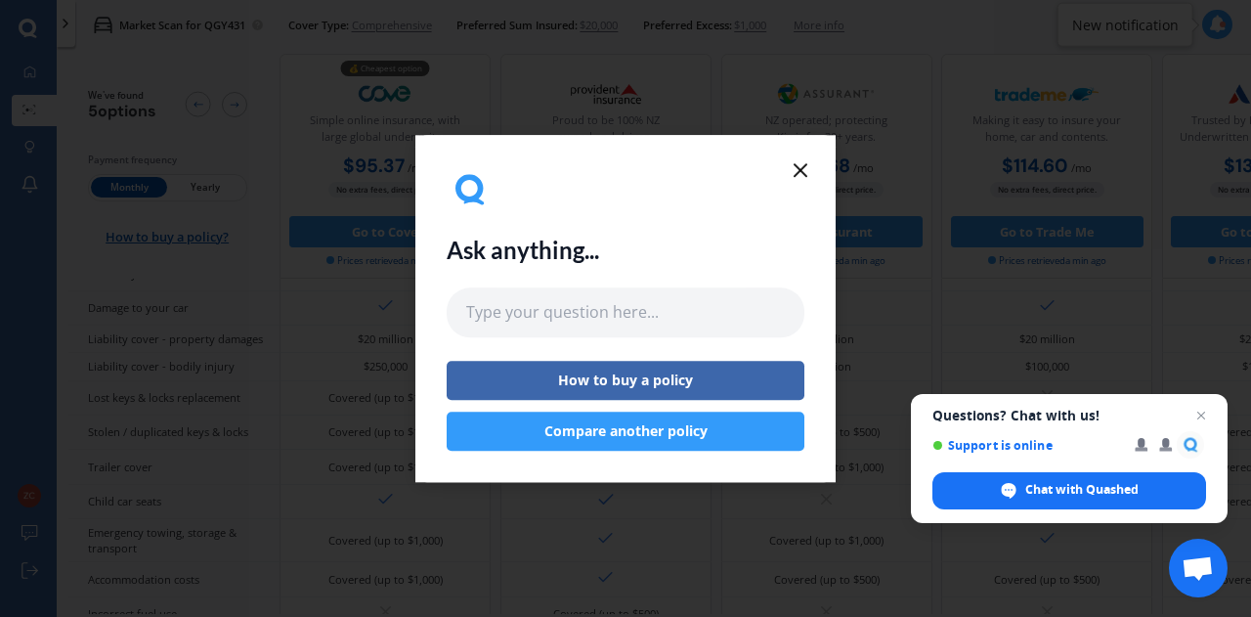
click at [799, 169] on line at bounding box center [801, 170] width 12 height 12
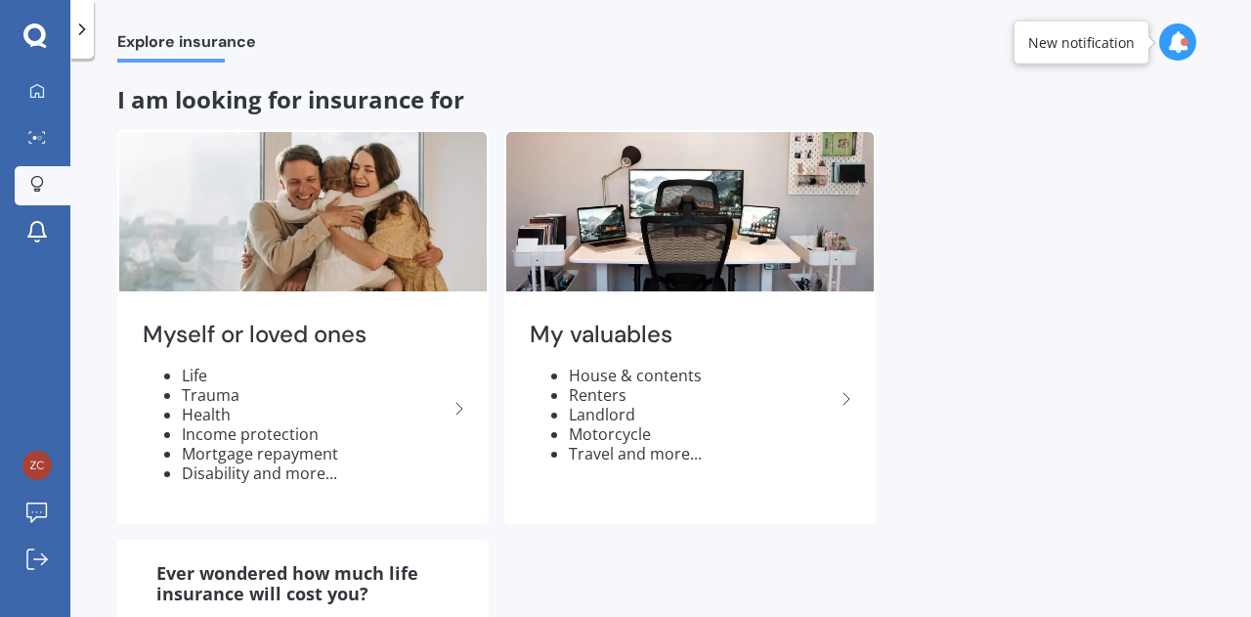
click at [33, 46] on icon at bounding box center [34, 35] width 23 height 25
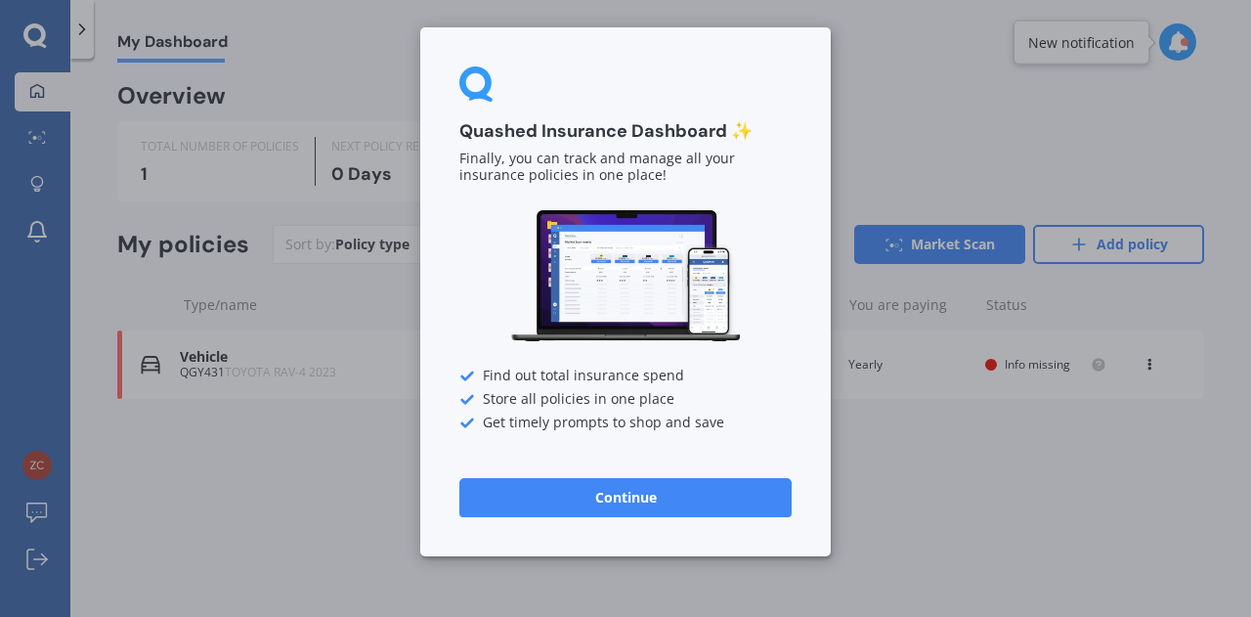
click at [702, 505] on button "Continue" at bounding box center [625, 497] width 332 height 39
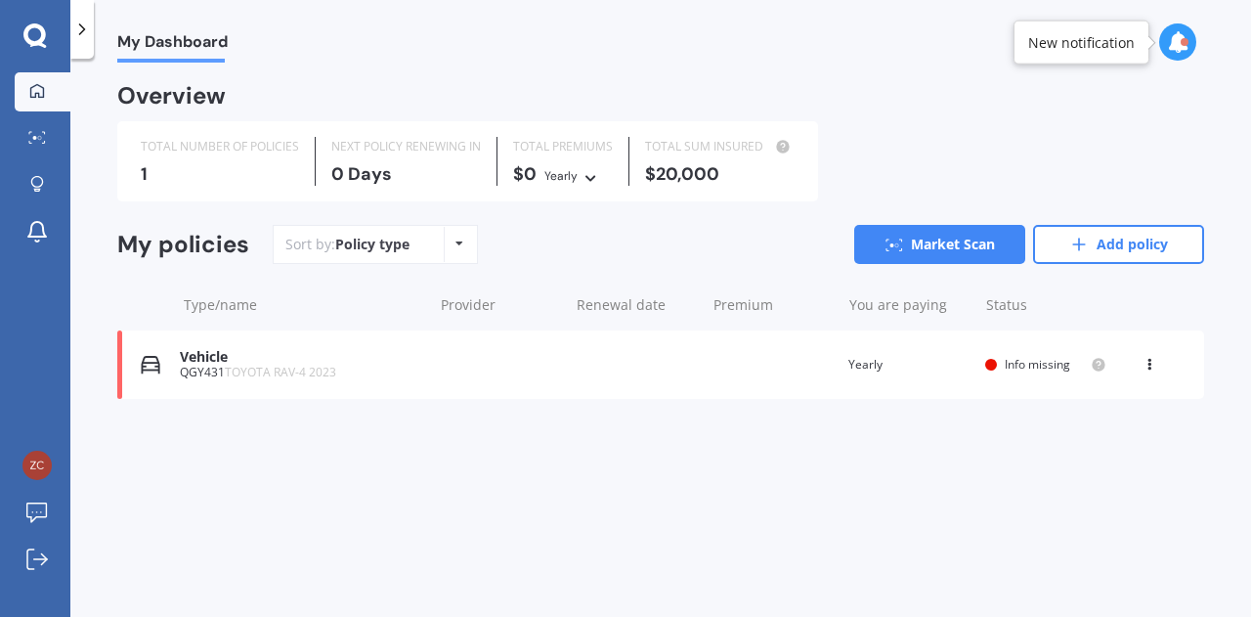
click at [366, 437] on div "Overview TOTAL NUMBER OF POLICIES 1 NEXT POLICY RENEWING IN 0 Days TOTAL PREMIU…" at bounding box center [660, 266] width 1087 height 360
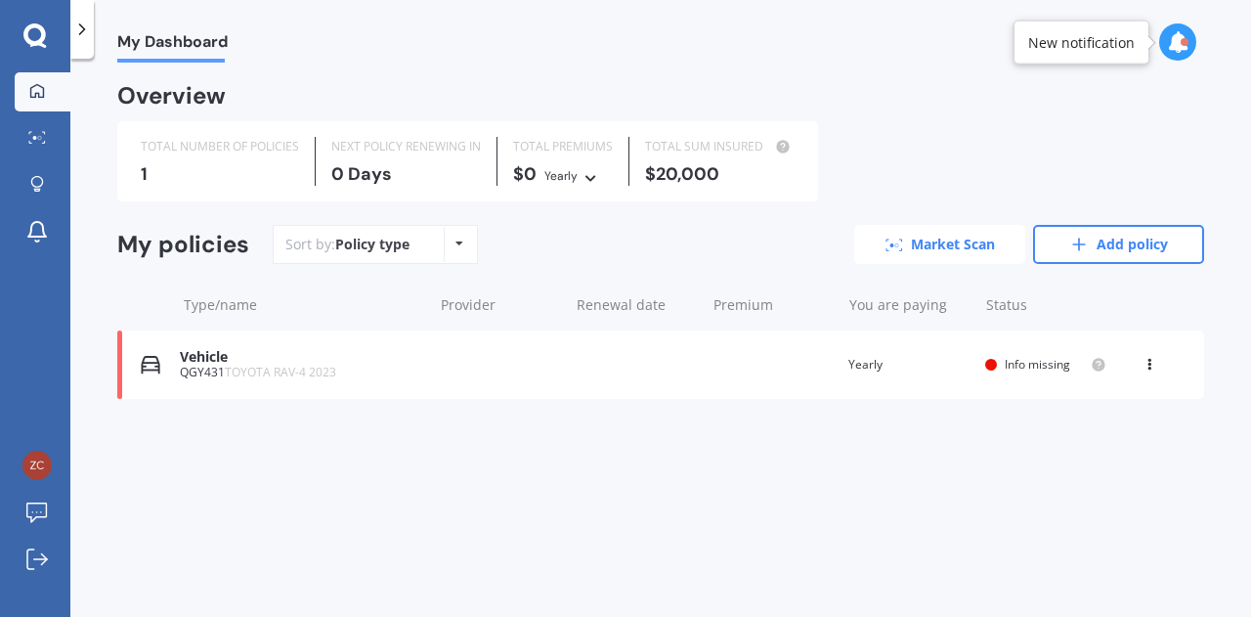
click at [959, 237] on link "Market Scan" at bounding box center [939, 244] width 171 height 39
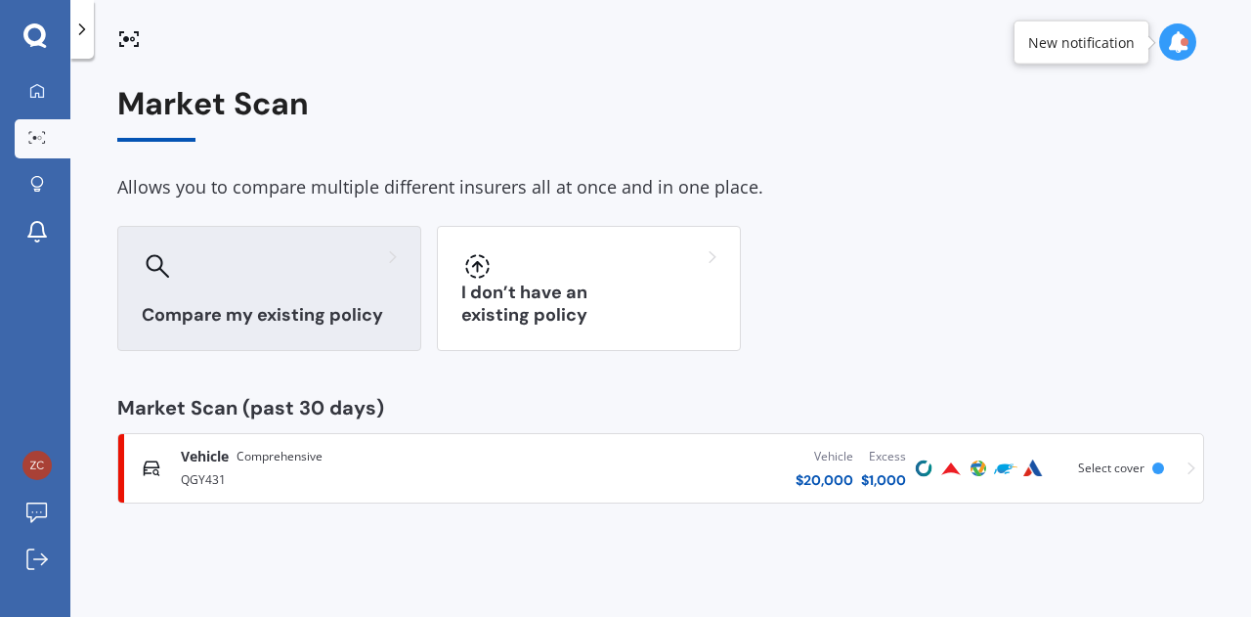
click at [264, 288] on div "Compare my existing policy" at bounding box center [269, 288] width 304 height 125
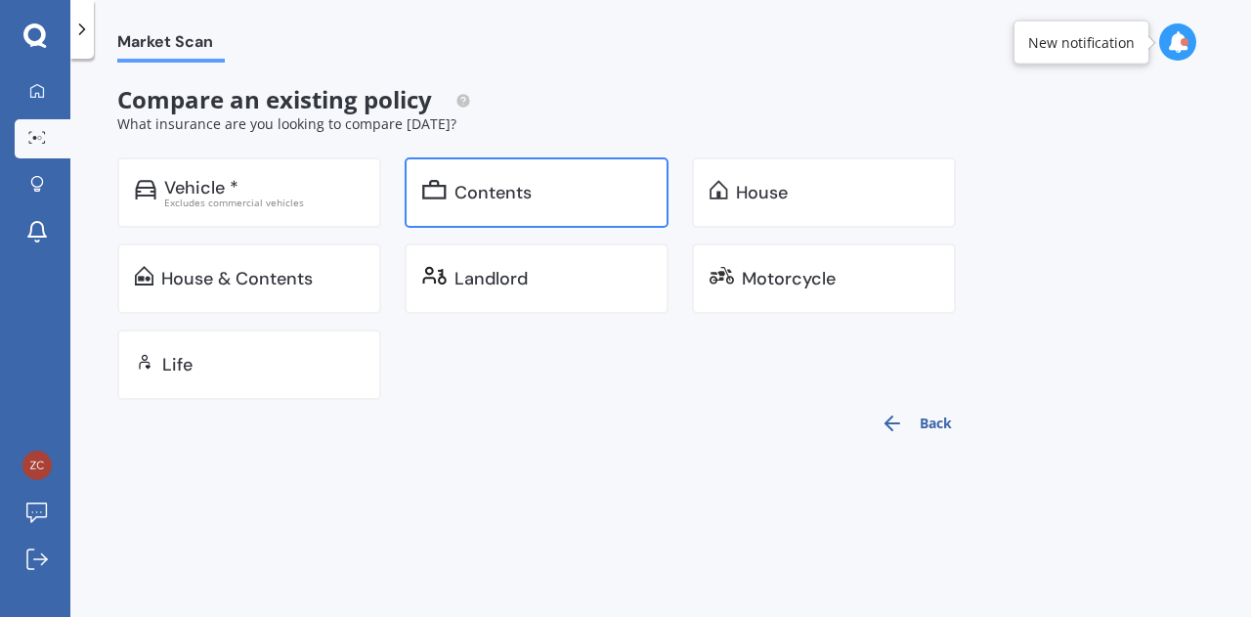
click at [601, 193] on div "Contents" at bounding box center [552, 193] width 196 height 20
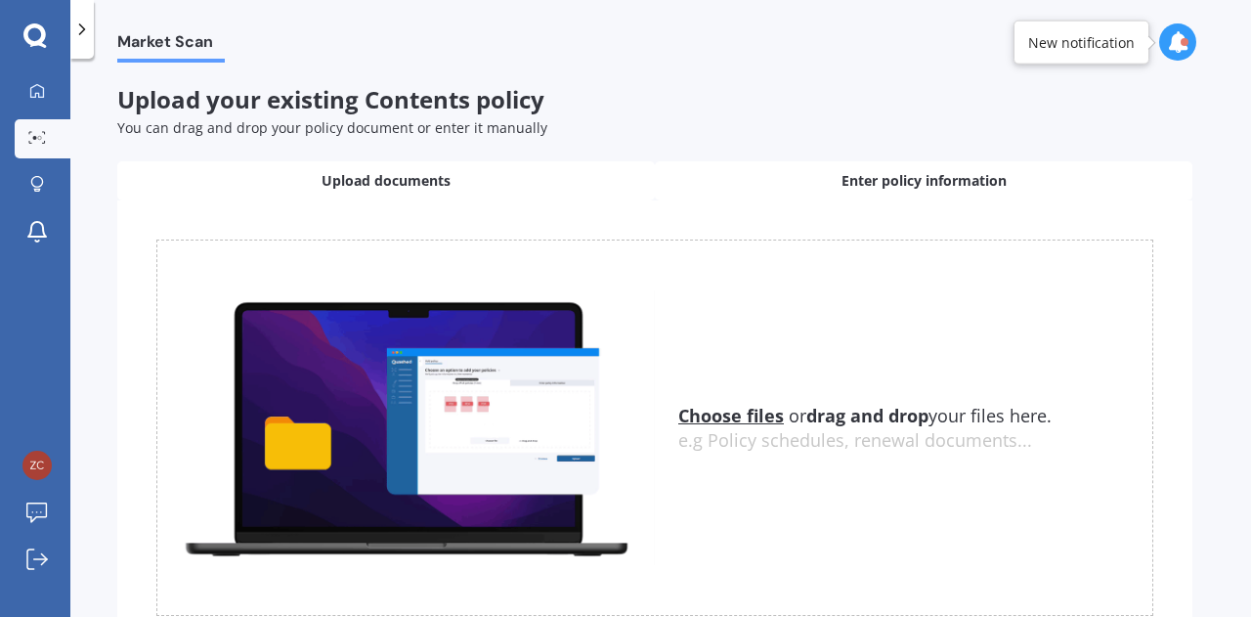
click at [832, 194] on div "Enter policy information" at bounding box center [924, 180] width 538 height 39
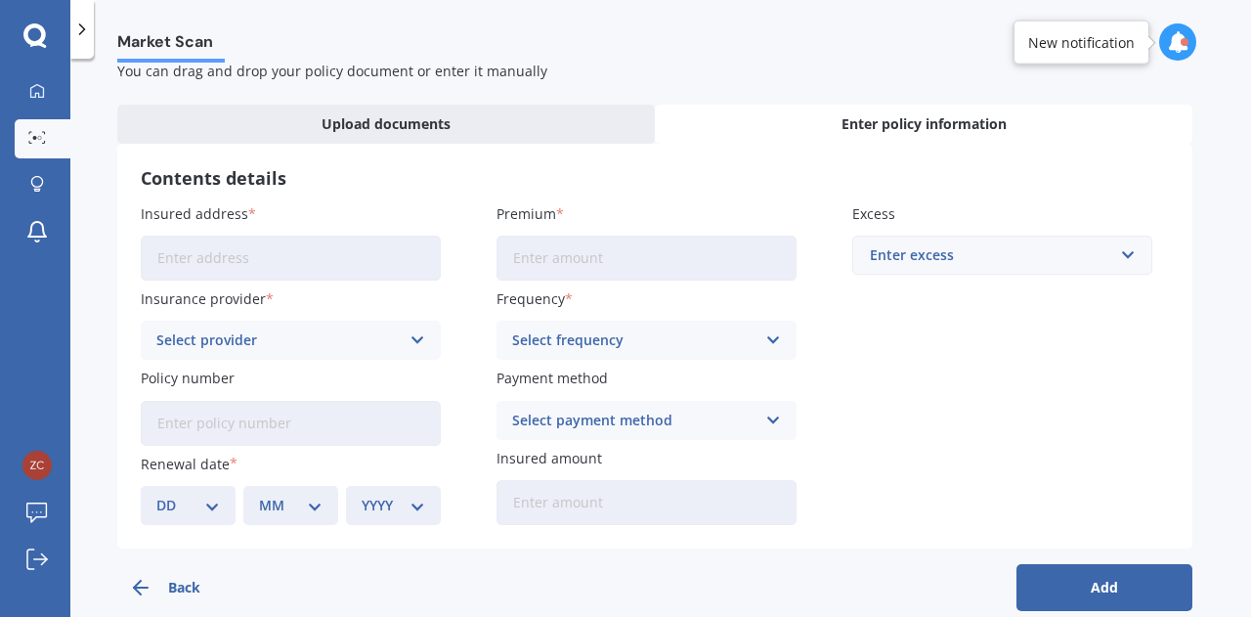
scroll to position [85, 0]
